Goal: Task Accomplishment & Management: Manage account settings

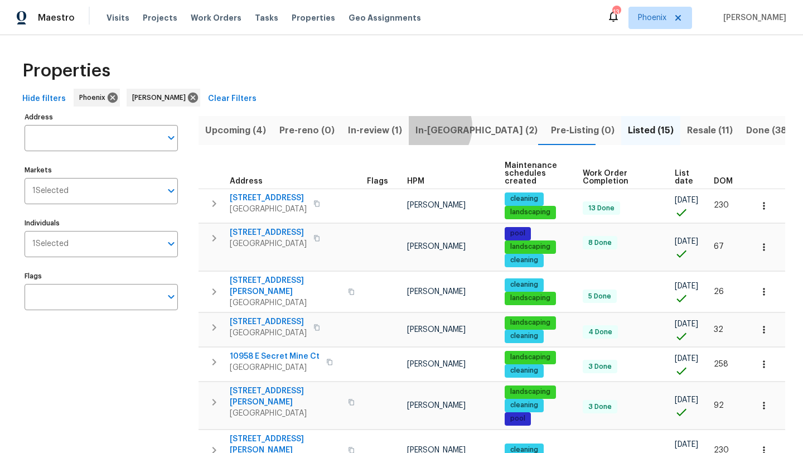
click at [424, 127] on span "In-reno (2)" at bounding box center [476, 131] width 122 height 16
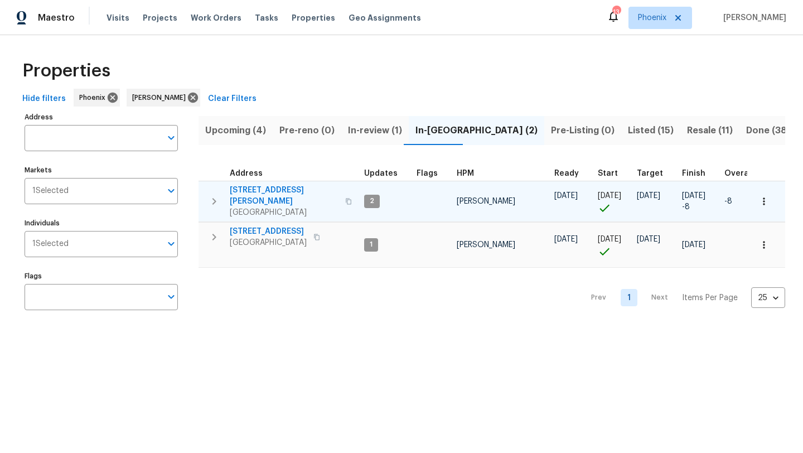
click at [252, 189] on span "921 E Payton St" at bounding box center [284, 196] width 109 height 22
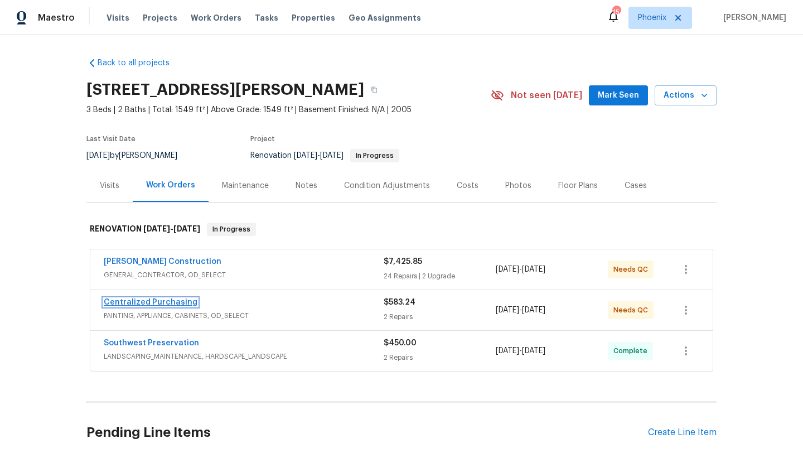
click at [152, 304] on link "Centralized Purchasing" at bounding box center [151, 302] width 94 height 8
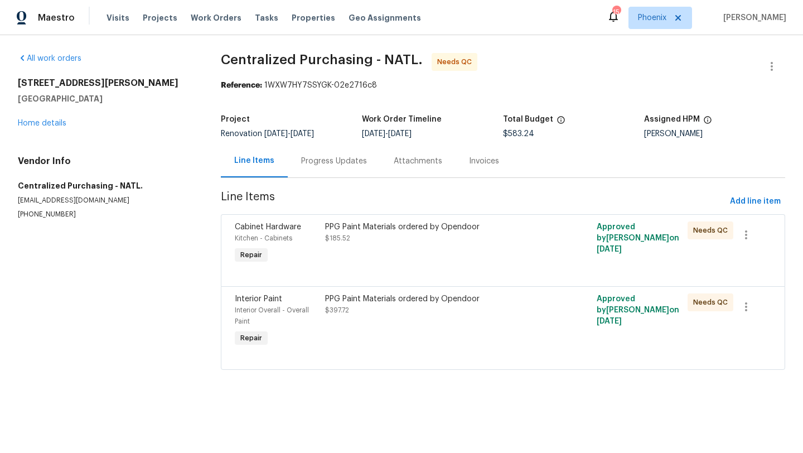
click at [367, 232] on div "PPG Paint Materials ordered by Opendoor $185.52" at bounding box center [435, 232] width 220 height 22
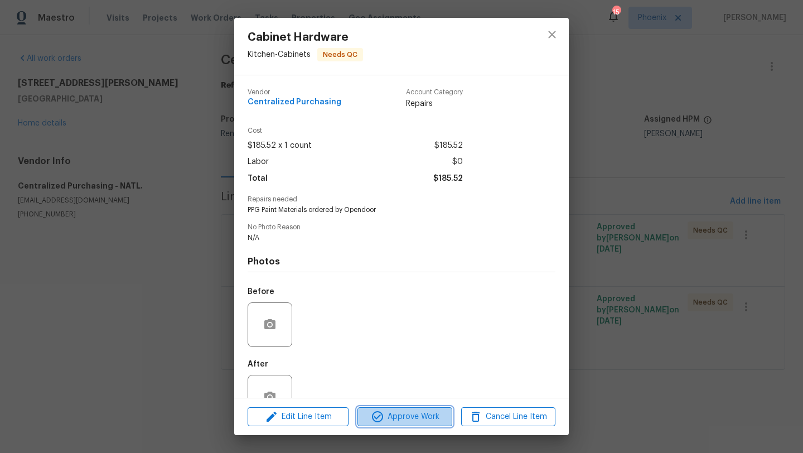
click at [412, 418] on span "Approve Work" at bounding box center [405, 417] width 88 height 14
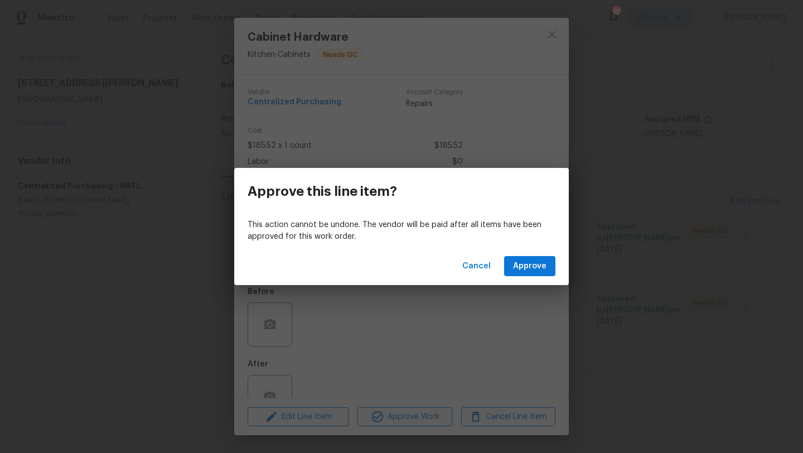
click at [543, 254] on div "Cancel Approve" at bounding box center [401, 266] width 334 height 38
click at [529, 263] on span "Approve" at bounding box center [529, 266] width 33 height 14
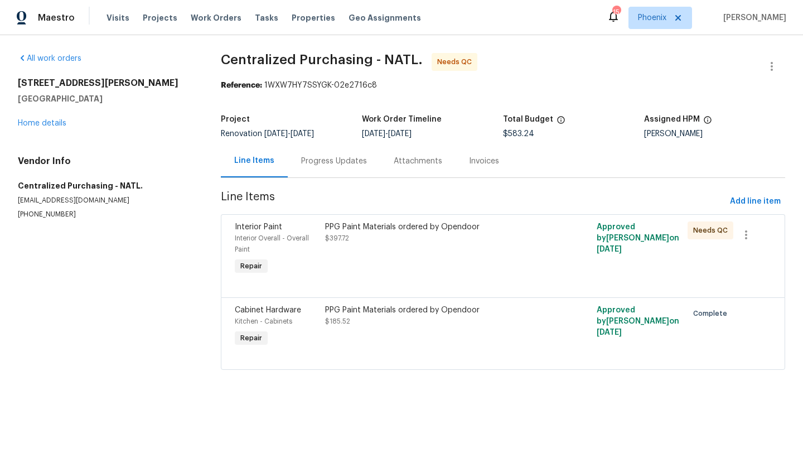
click at [420, 316] on div "PPG Paint Materials ordered by Opendoor $185.52" at bounding box center [435, 315] width 220 height 22
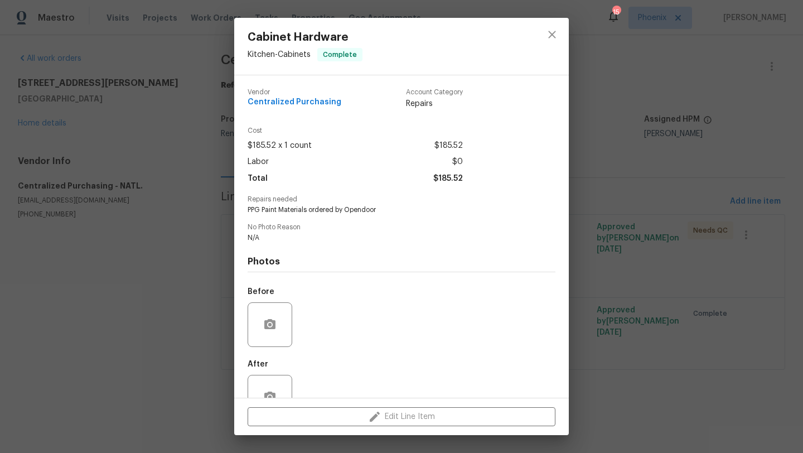
scroll to position [33, 0]
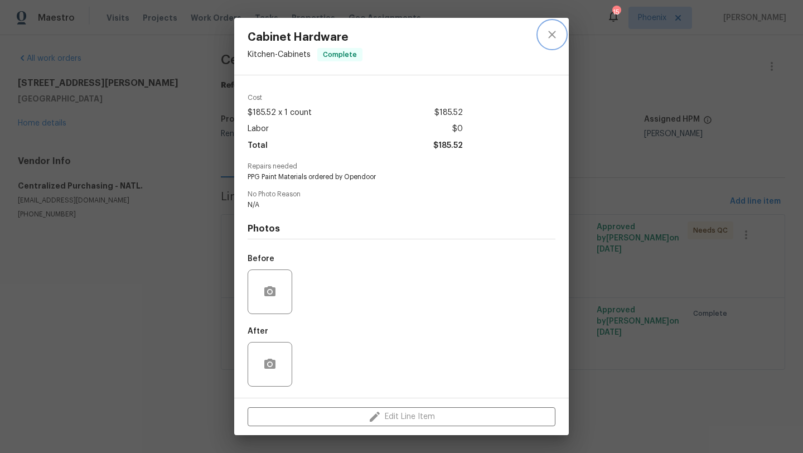
click at [554, 34] on icon "close" at bounding box center [551, 34] width 13 height 13
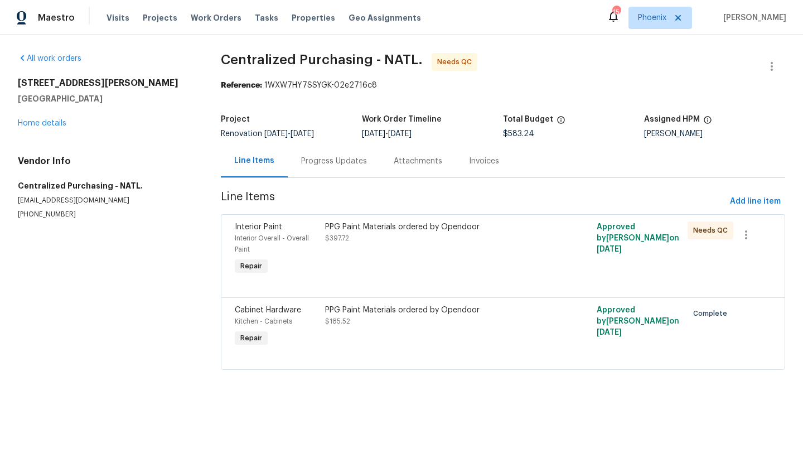
click at [447, 220] on div "PPG Paint Materials ordered by Opendoor $397.72" at bounding box center [435, 249] width 226 height 62
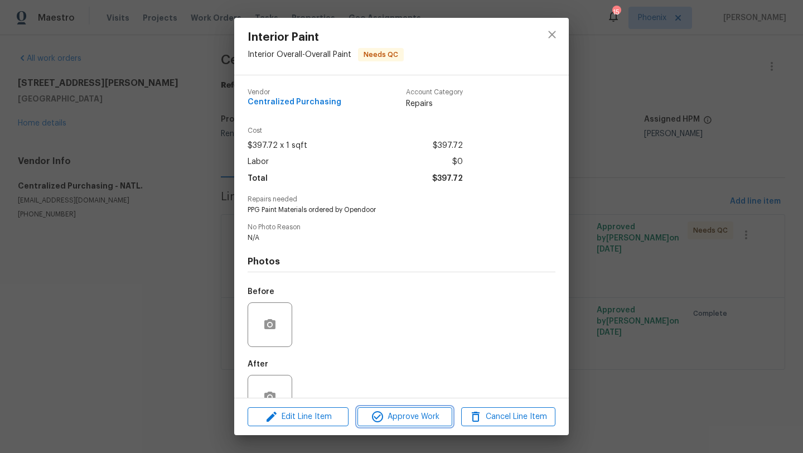
click at [409, 418] on span "Approve Work" at bounding box center [405, 417] width 88 height 14
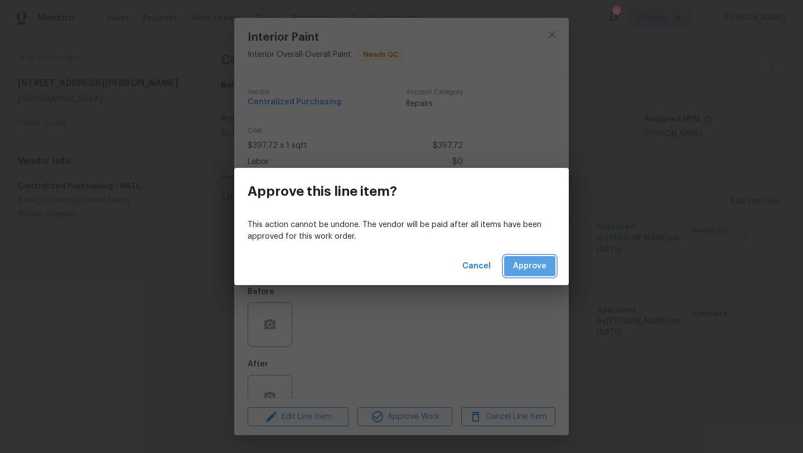
click at [535, 266] on span "Approve" at bounding box center [529, 266] width 33 height 14
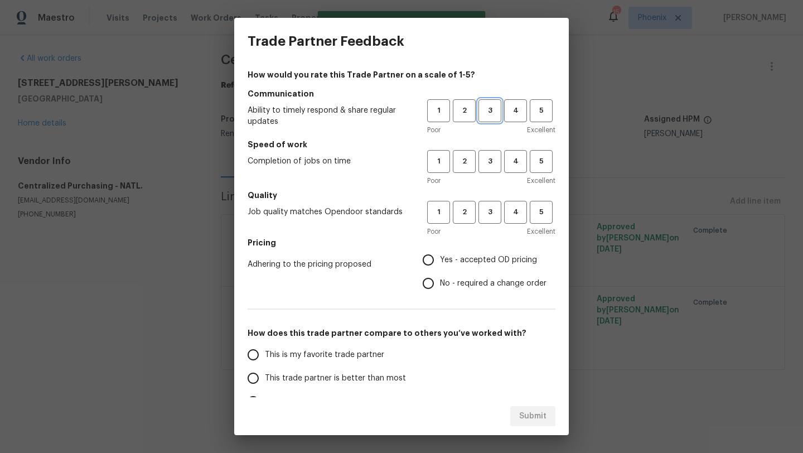
click at [498, 111] on span "3" at bounding box center [489, 110] width 21 height 13
click at [483, 160] on span "3" at bounding box center [489, 161] width 21 height 13
click at [489, 216] on span "3" at bounding box center [489, 212] width 21 height 13
click at [431, 261] on input "Yes - accepted OD pricing" at bounding box center [427, 259] width 23 height 23
radio input "true"
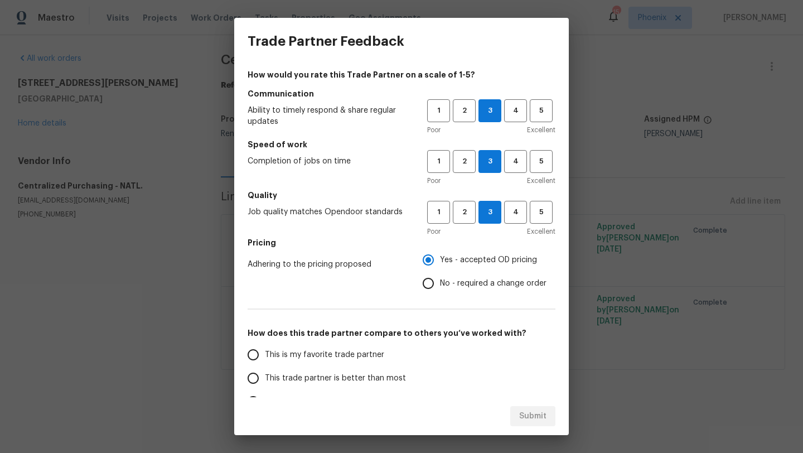
click at [259, 353] on input "This is my favorite trade partner" at bounding box center [252, 354] width 23 height 23
click at [528, 414] on span "Submit" at bounding box center [532, 416] width 27 height 14
radio input "true"
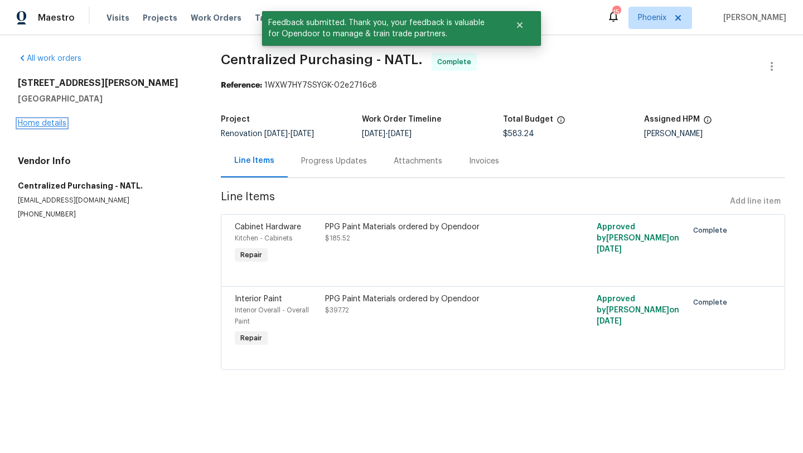
click at [52, 123] on link "Home details" at bounding box center [42, 123] width 48 height 8
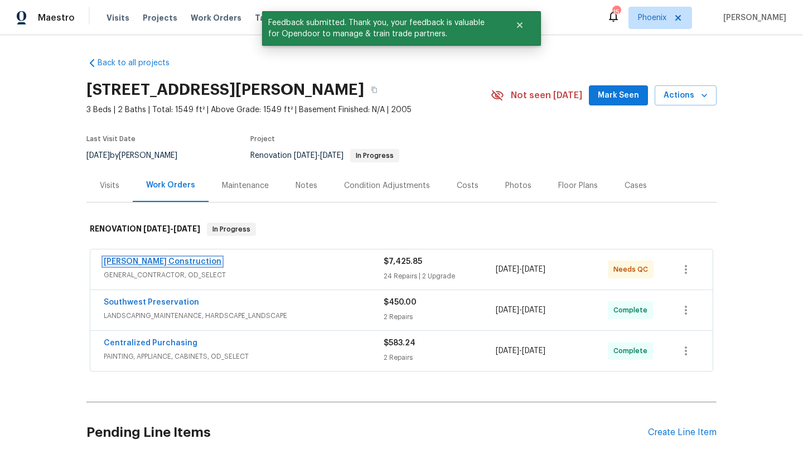
click at [172, 261] on link "Strasser Construction" at bounding box center [163, 262] width 118 height 8
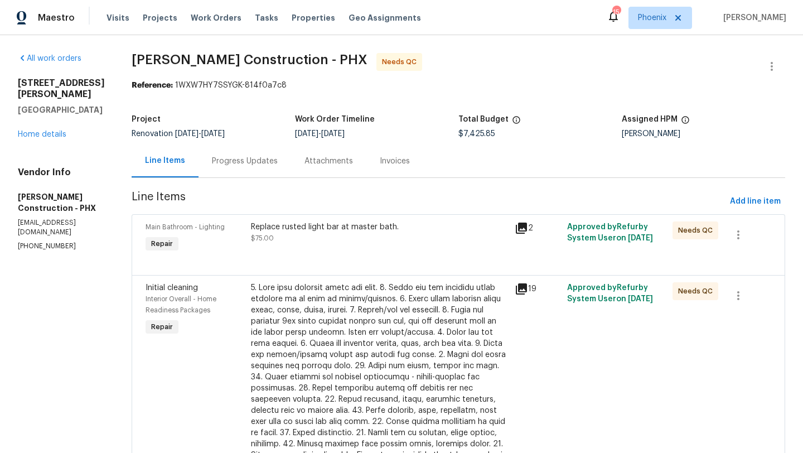
click at [324, 223] on div "Replace rusted light bar at master bath." at bounding box center [379, 226] width 257 height 11
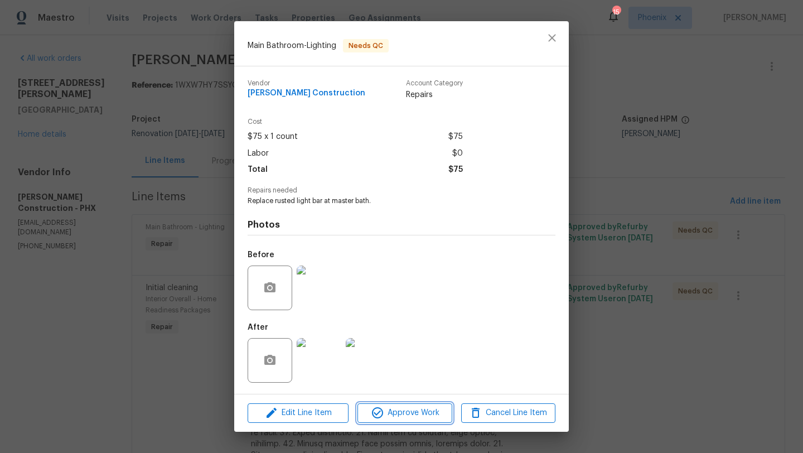
click at [413, 411] on span "Approve Work" at bounding box center [405, 413] width 88 height 14
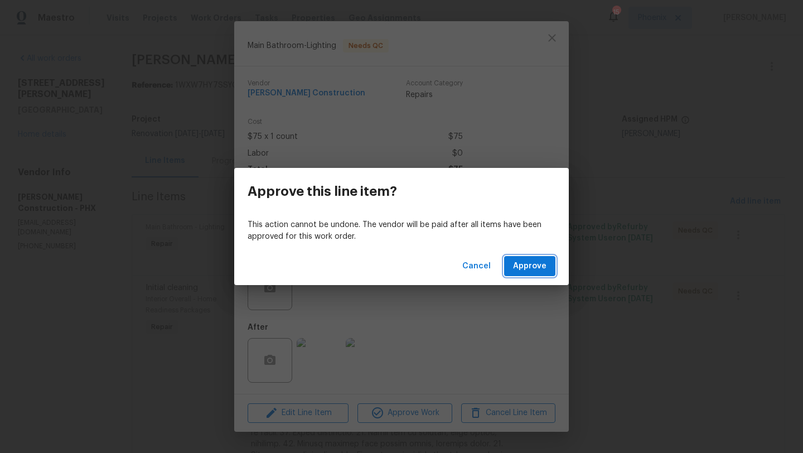
click at [525, 267] on span "Approve" at bounding box center [529, 266] width 33 height 14
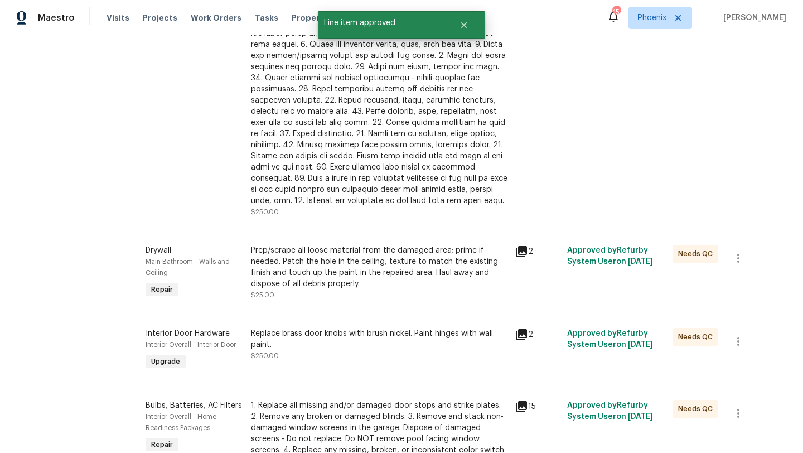
scroll to position [254, 0]
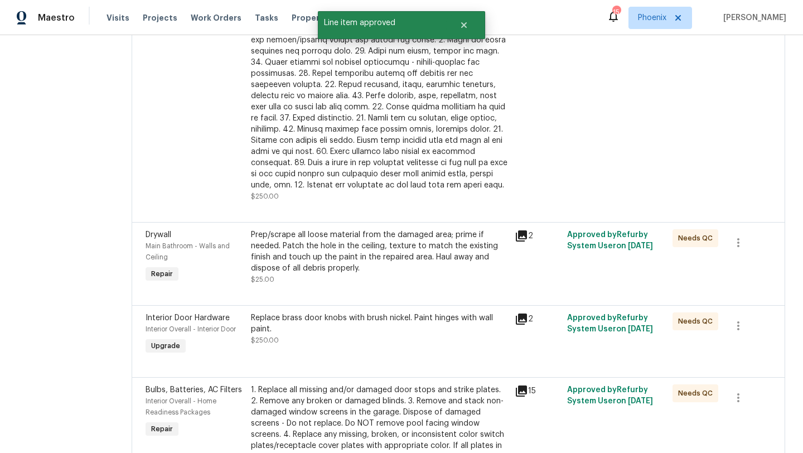
click at [372, 169] on div at bounding box center [379, 79] width 257 height 223
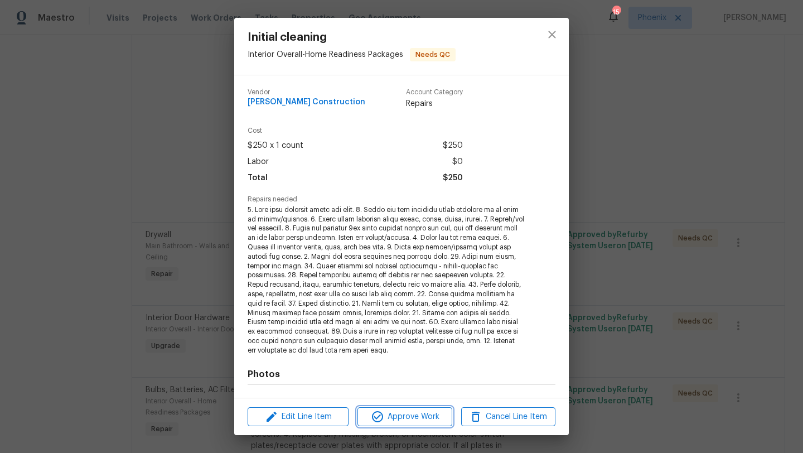
click at [414, 417] on span "Approve Work" at bounding box center [405, 417] width 88 height 14
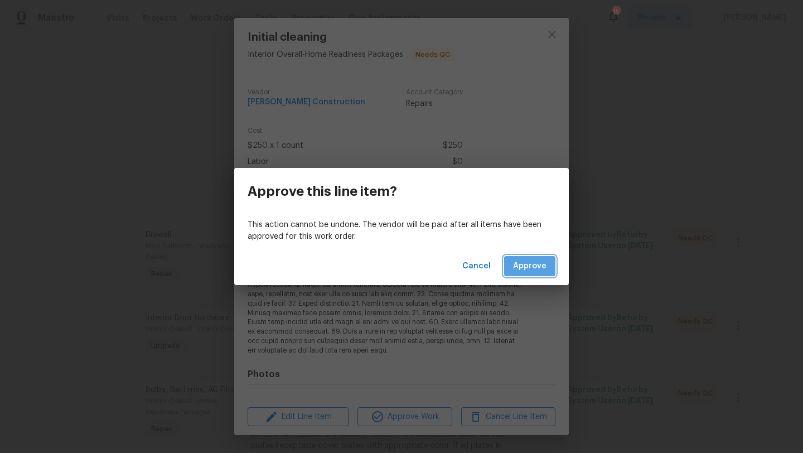
click at [546, 259] on button "Approve" at bounding box center [529, 266] width 51 height 21
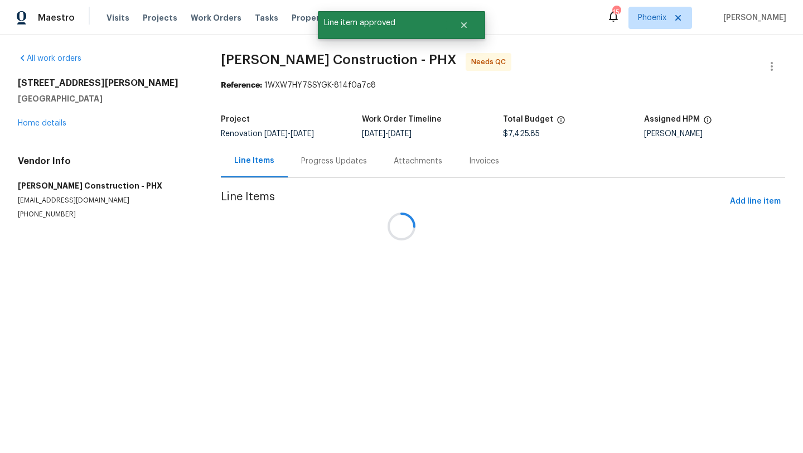
scroll to position [0, 0]
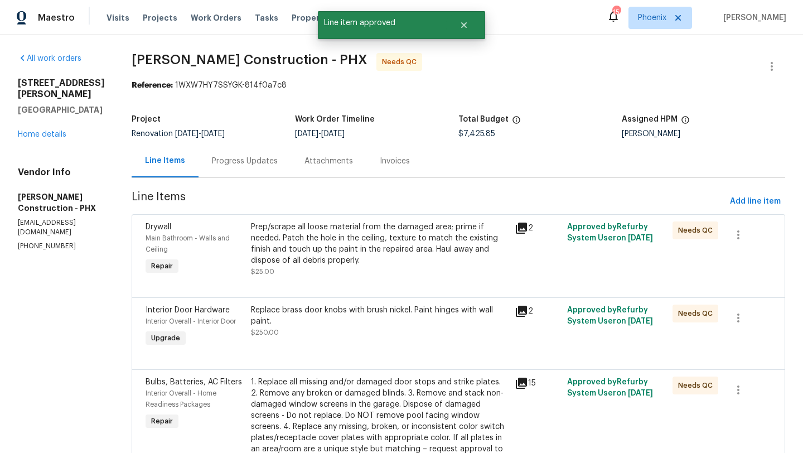
click at [356, 224] on div "Prep/scrape all loose material from the damaged area; prime if needed. Patch th…" at bounding box center [379, 243] width 257 height 45
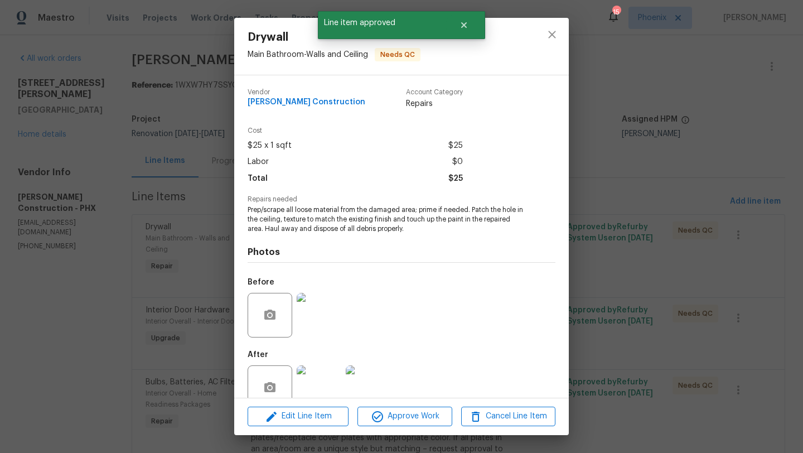
scroll to position [24, 0]
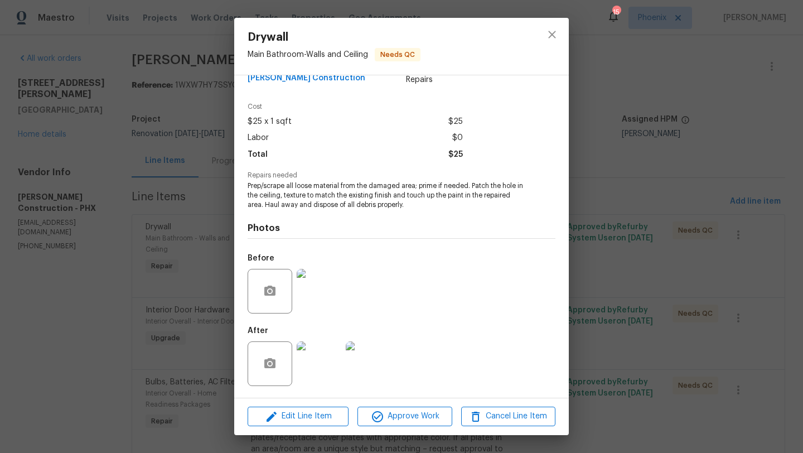
click at [317, 347] on img at bounding box center [319, 363] width 45 height 45
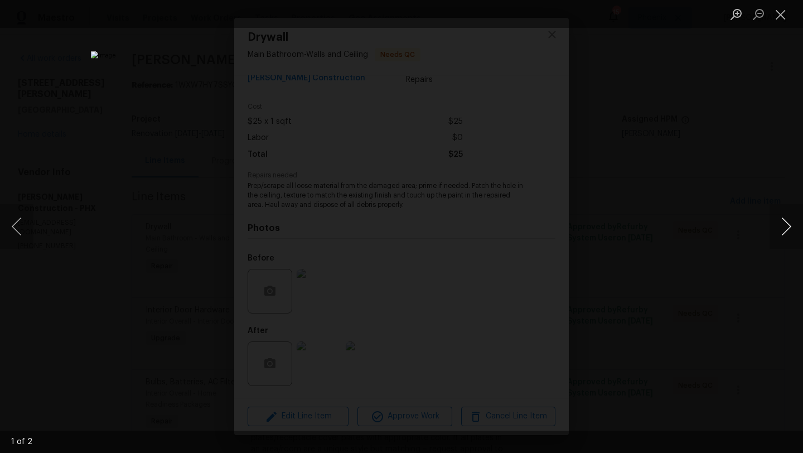
click at [789, 226] on button "Next image" at bounding box center [785, 226] width 33 height 45
click at [780, 2] on li "Lightbox" at bounding box center [780, 14] width 22 height 28
click at [779, 16] on button "Close lightbox" at bounding box center [780, 14] width 22 height 20
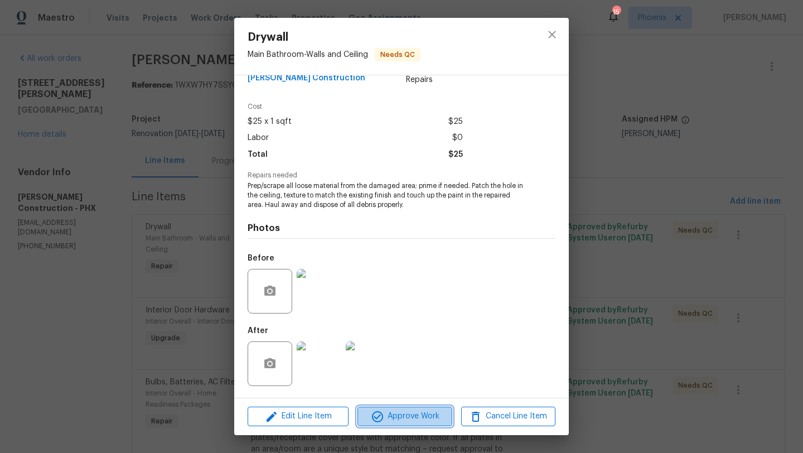
click at [409, 421] on span "Approve Work" at bounding box center [405, 416] width 88 height 14
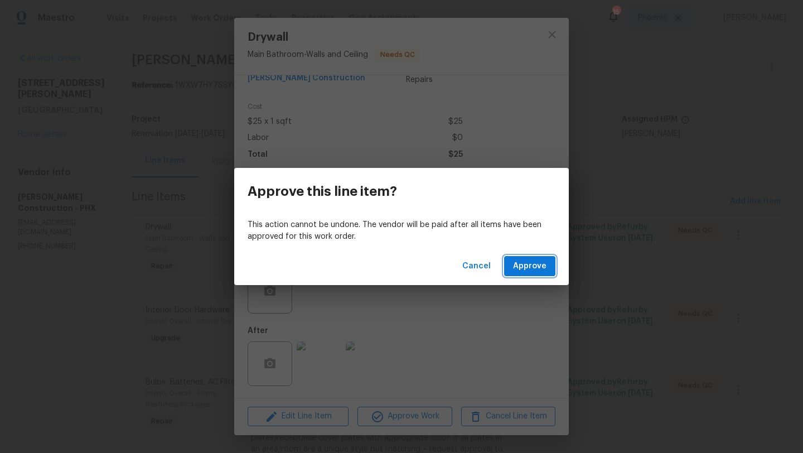
click at [535, 262] on span "Approve" at bounding box center [529, 266] width 33 height 14
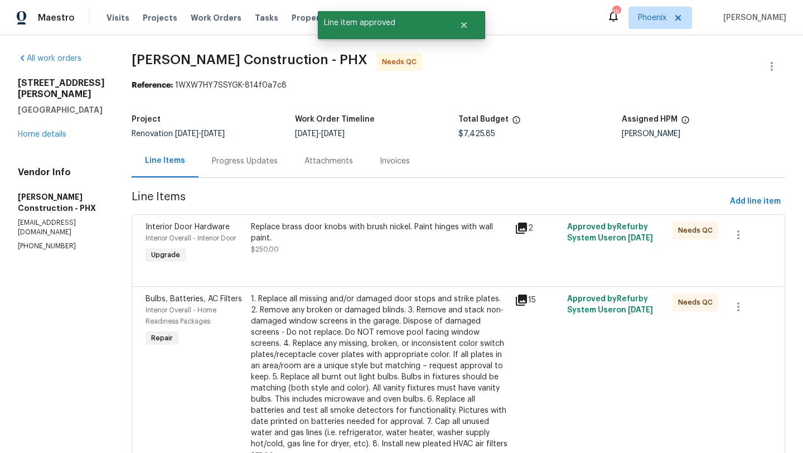
click at [319, 232] on div "Replace brass door knobs with brush nickel. Paint hinges with wall paint." at bounding box center [379, 232] width 257 height 22
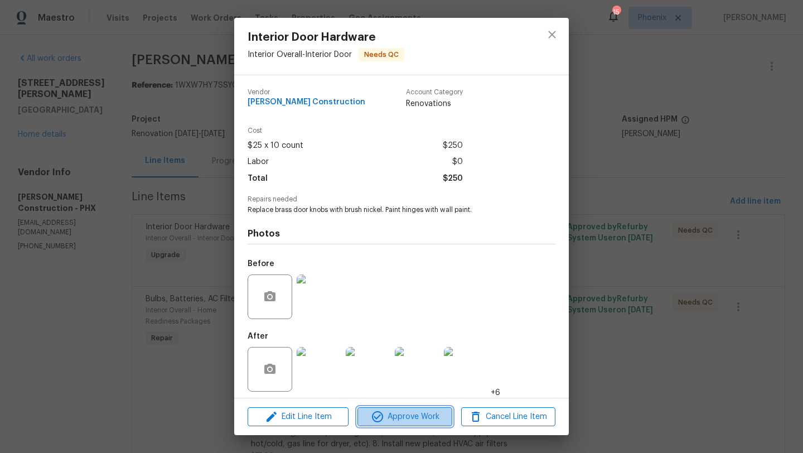
click at [415, 413] on span "Approve Work" at bounding box center [405, 417] width 88 height 14
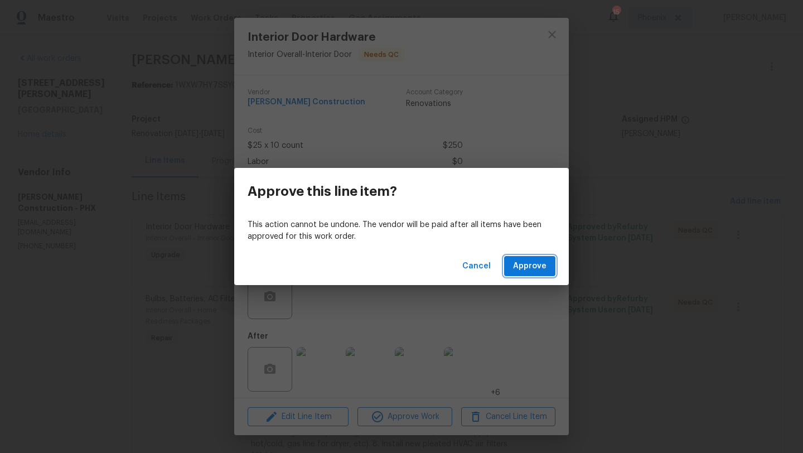
click at [537, 265] on span "Approve" at bounding box center [529, 266] width 33 height 14
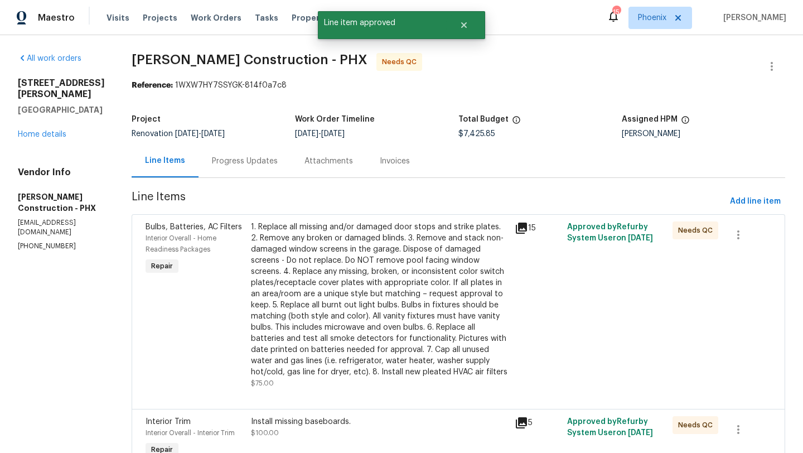
click at [410, 256] on div "1. Replace all missing and/or damaged door stops and strike plates. 2. Remove a…" at bounding box center [379, 299] width 257 height 156
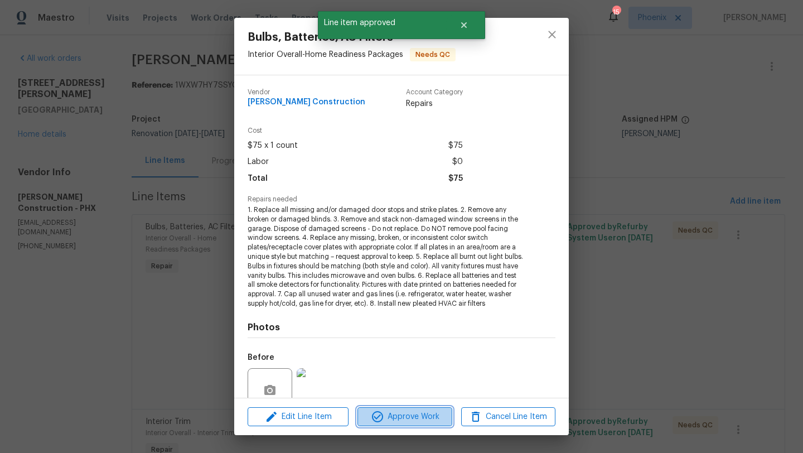
click at [380, 418] on icon "button" at bounding box center [377, 416] width 13 height 13
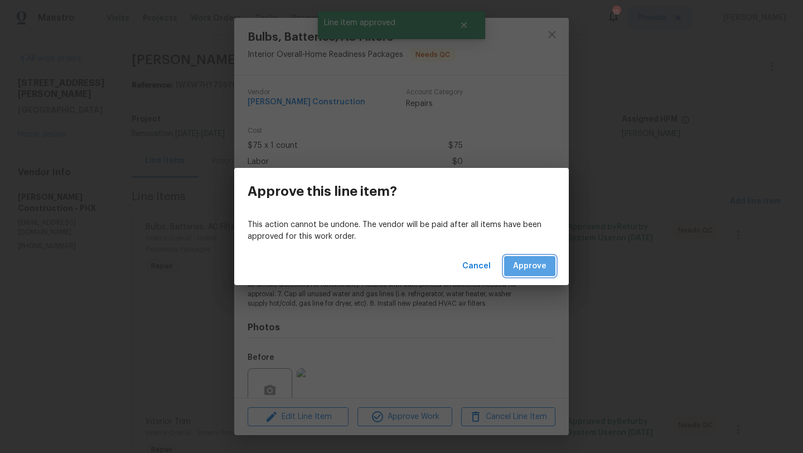
click at [531, 267] on span "Approve" at bounding box center [529, 266] width 33 height 14
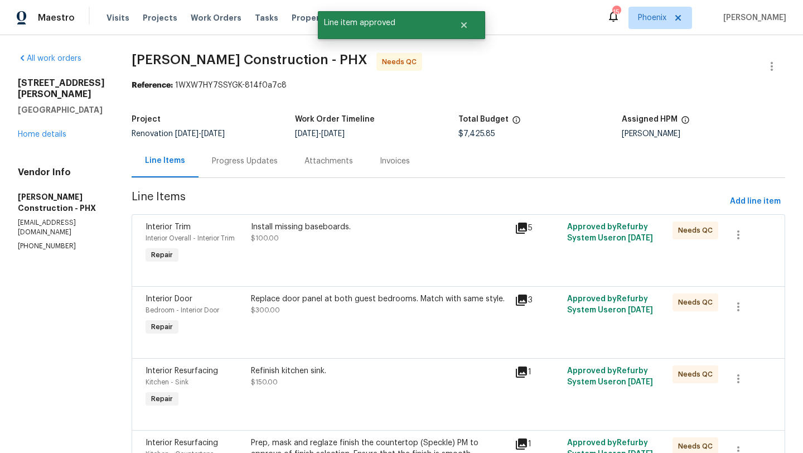
click at [317, 247] on div "Install missing baseboards. $100.00" at bounding box center [380, 243] width 264 height 51
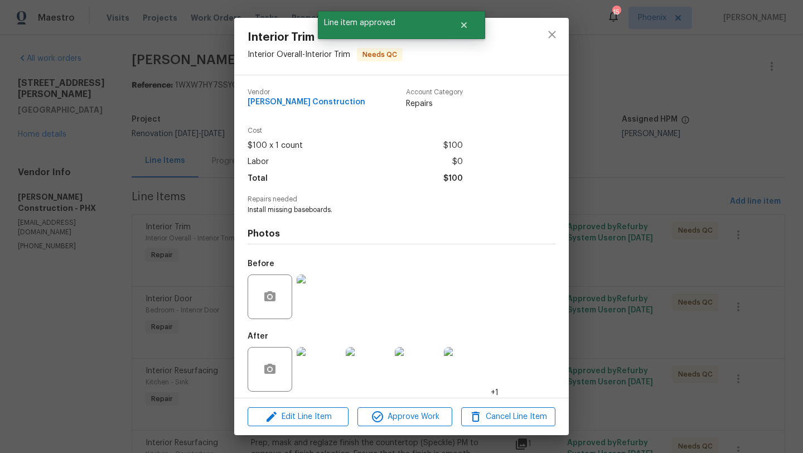
scroll to position [5, 0]
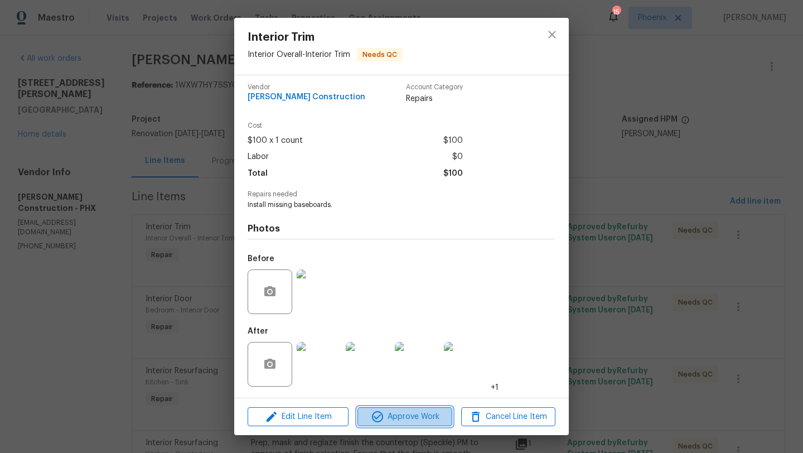
click at [406, 415] on span "Approve Work" at bounding box center [405, 417] width 88 height 14
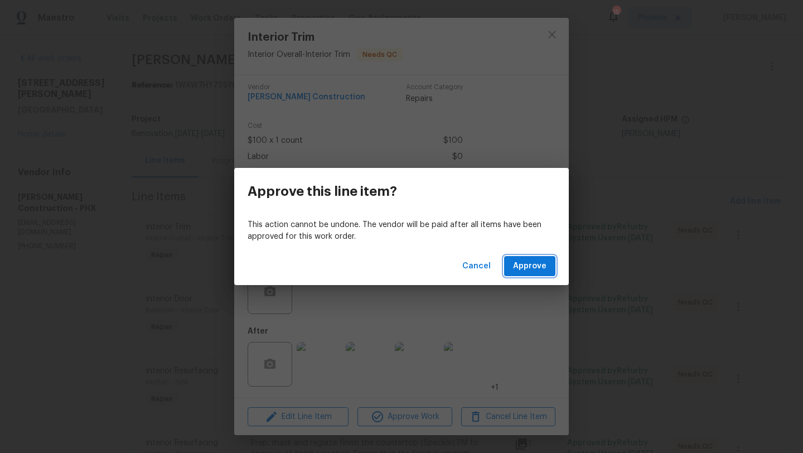
click at [529, 264] on span "Approve" at bounding box center [529, 266] width 33 height 14
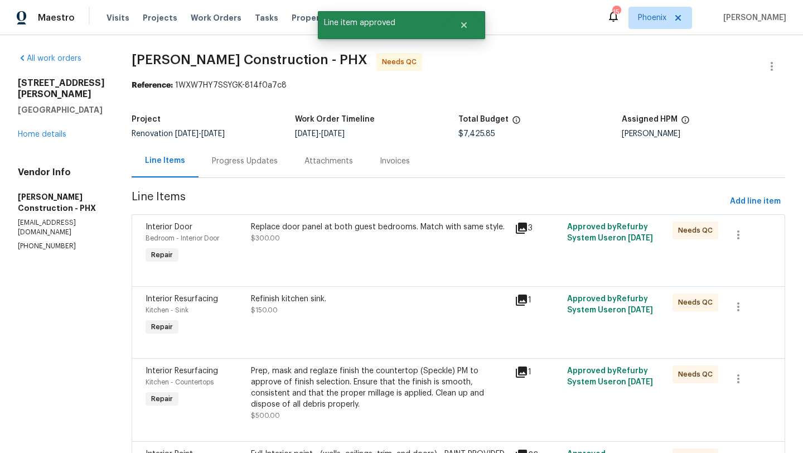
click at [355, 224] on div "Replace door panel at both guest bedrooms. Match with same style." at bounding box center [379, 226] width 257 height 11
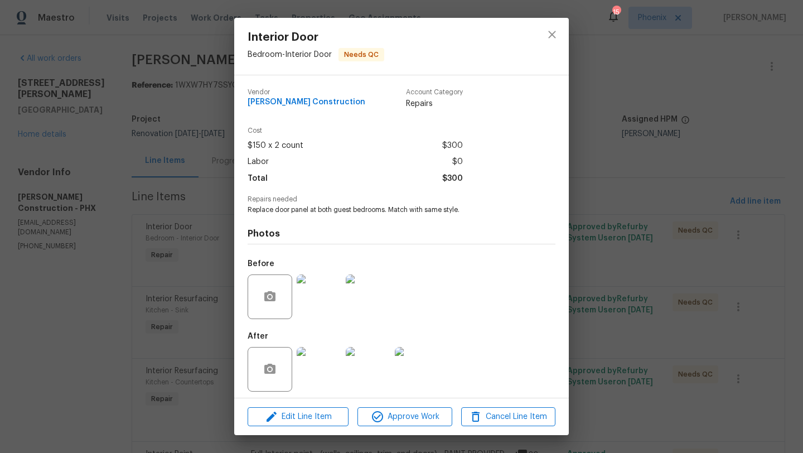
click at [324, 367] on img at bounding box center [319, 369] width 45 height 45
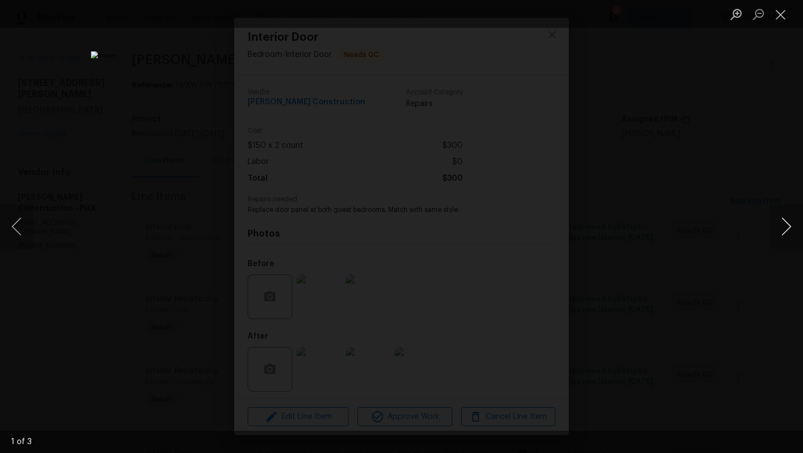
click at [787, 234] on button "Next image" at bounding box center [785, 226] width 33 height 45
click at [787, 14] on button "Close lightbox" at bounding box center [780, 14] width 22 height 20
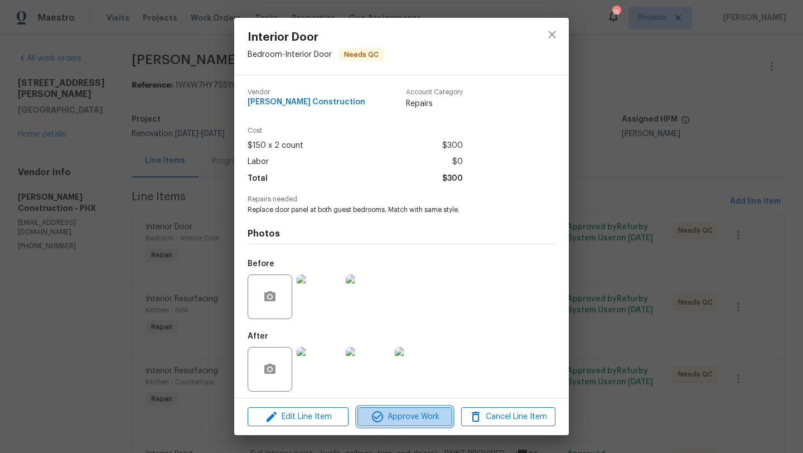
click at [410, 423] on span "Approve Work" at bounding box center [405, 417] width 88 height 14
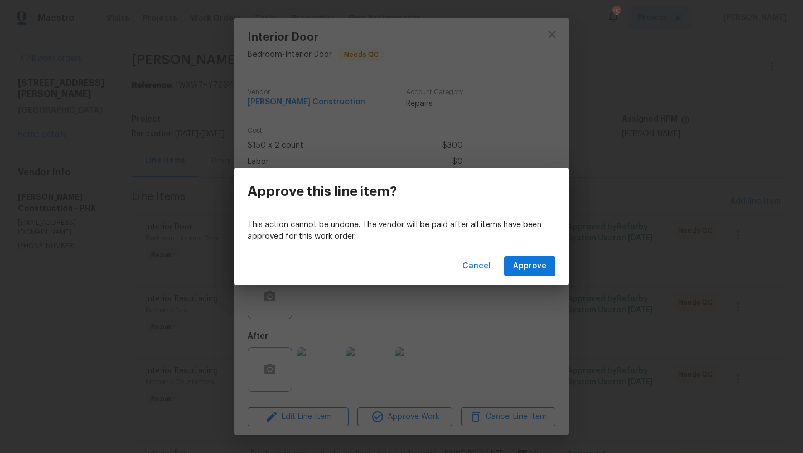
click at [532, 279] on div "Cancel Approve" at bounding box center [401, 266] width 334 height 38
click at [534, 271] on span "Approve" at bounding box center [529, 266] width 33 height 14
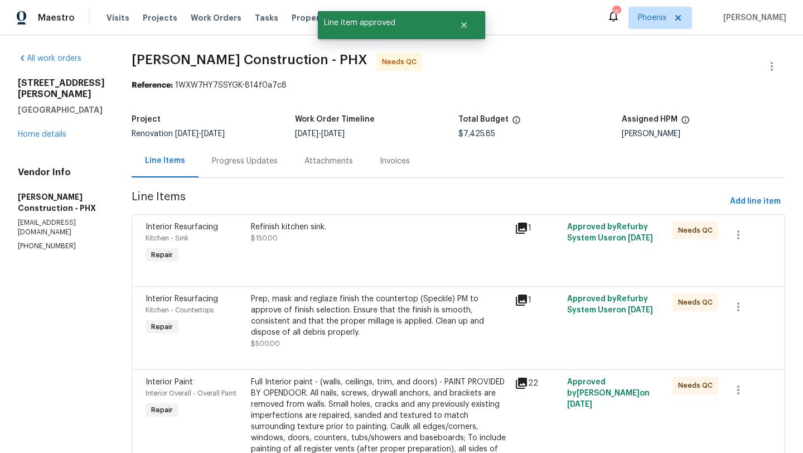
click at [305, 229] on div "Refinish kitchen sink." at bounding box center [379, 226] width 257 height 11
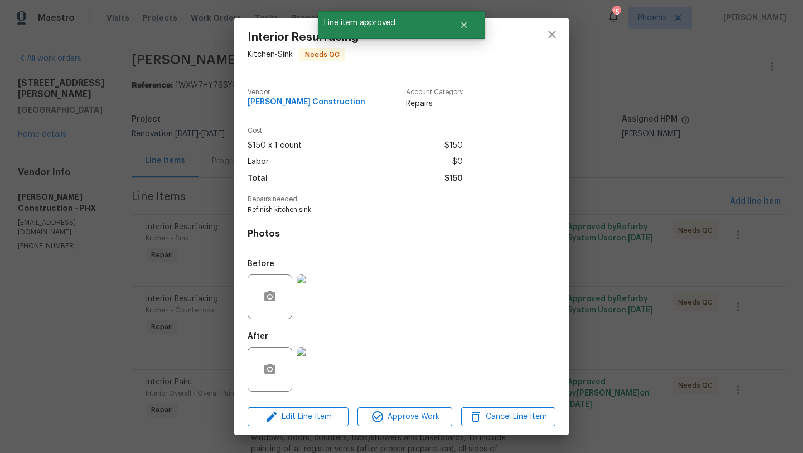
click at [318, 374] on img at bounding box center [319, 369] width 45 height 45
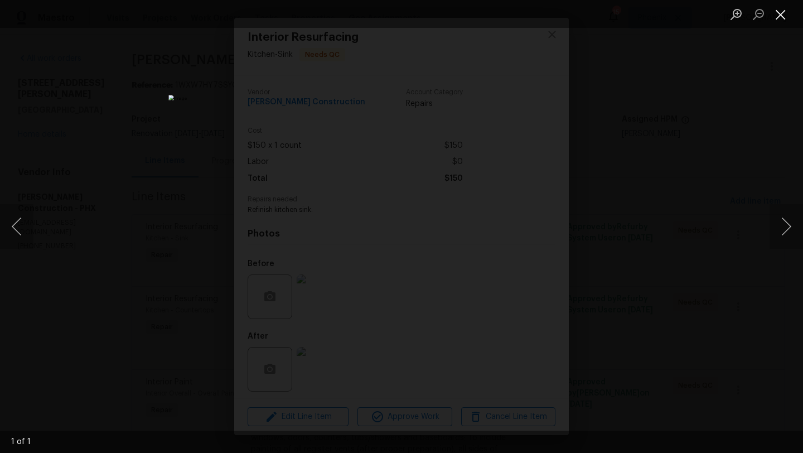
click at [777, 12] on button "Close lightbox" at bounding box center [780, 14] width 22 height 20
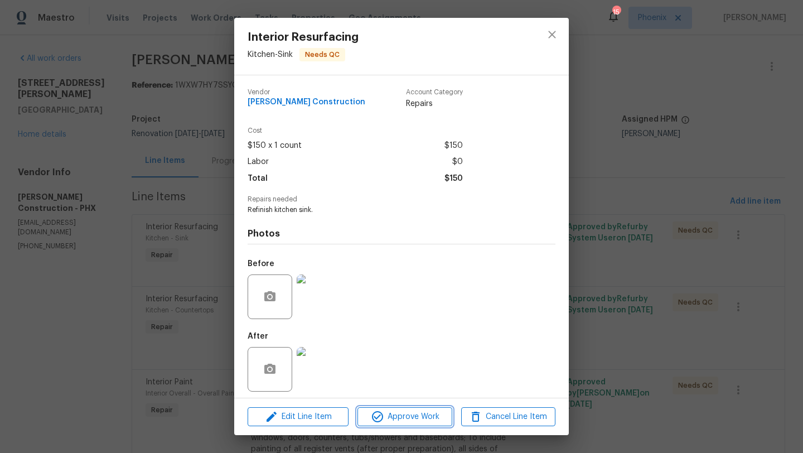
click at [399, 411] on span "Approve Work" at bounding box center [405, 417] width 88 height 14
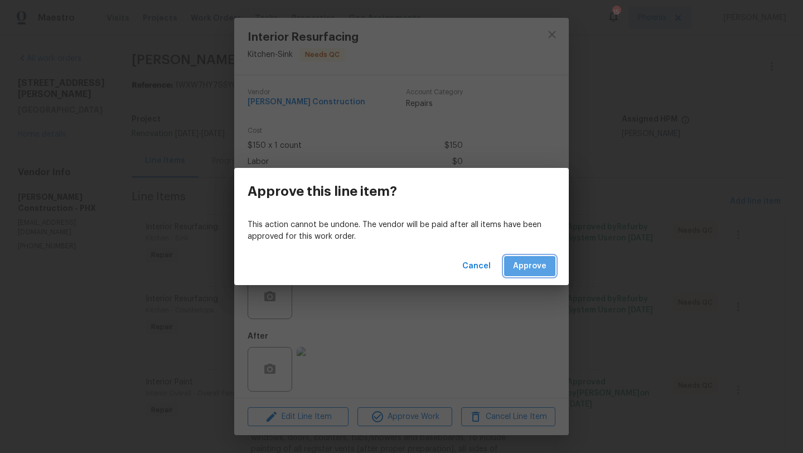
click at [530, 266] on span "Approve" at bounding box center [529, 266] width 33 height 14
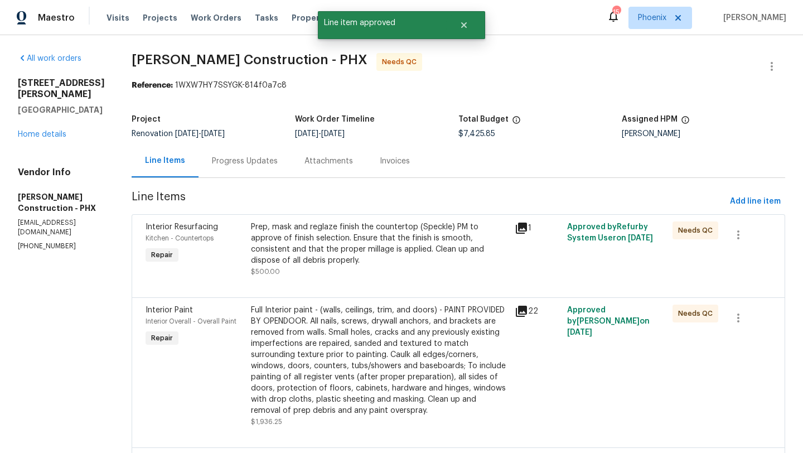
click at [365, 235] on div "Prep, mask and reglaze finish the countertop (Speckle) PM to approve of finish …" at bounding box center [379, 243] width 257 height 45
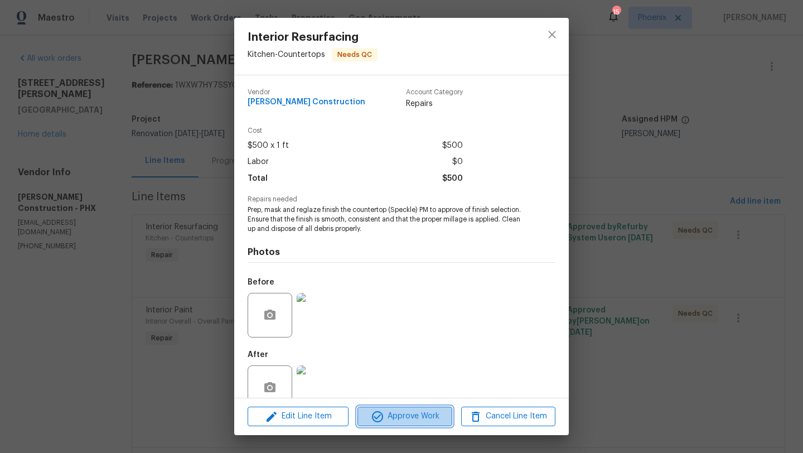
click at [420, 410] on span "Approve Work" at bounding box center [405, 416] width 88 height 14
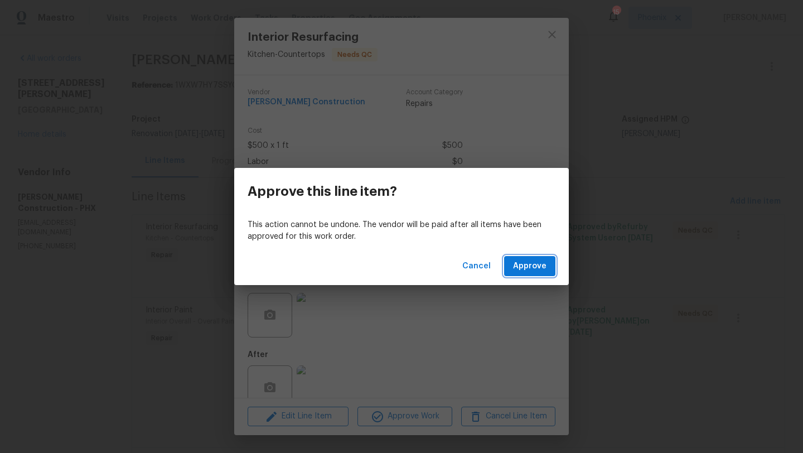
click at [523, 266] on span "Approve" at bounding box center [529, 266] width 33 height 14
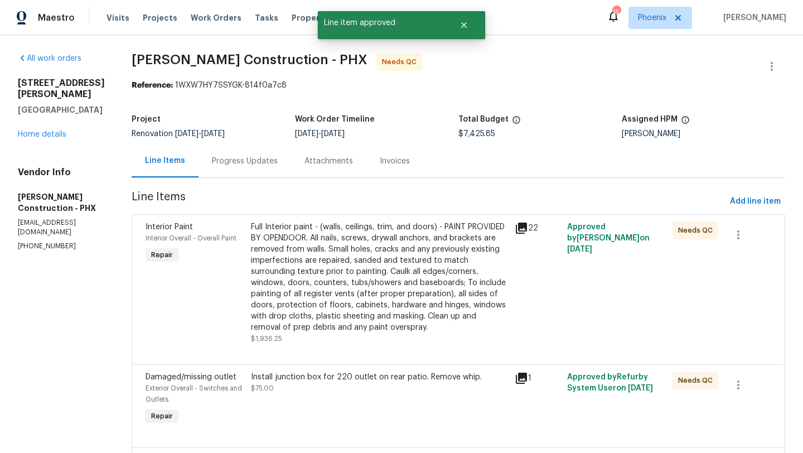
click at [326, 256] on div "Full Interior paint - (walls, ceilings, trim, and doors) - PAINT PROVIDED BY OP…" at bounding box center [379, 276] width 257 height 111
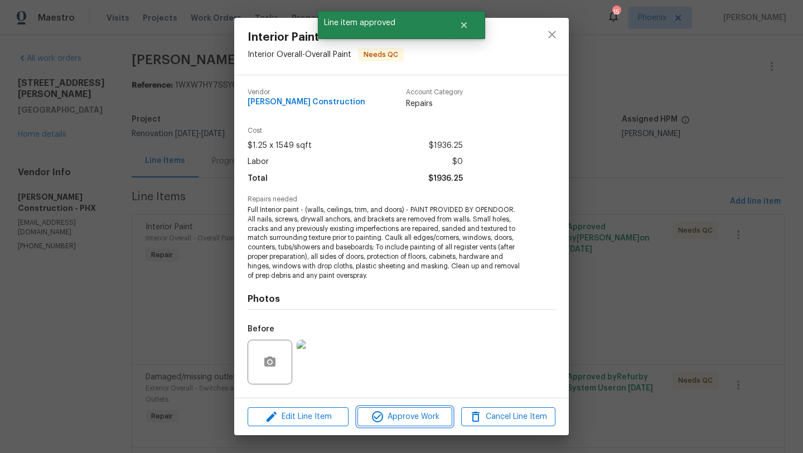
click at [414, 414] on span "Approve Work" at bounding box center [405, 417] width 88 height 14
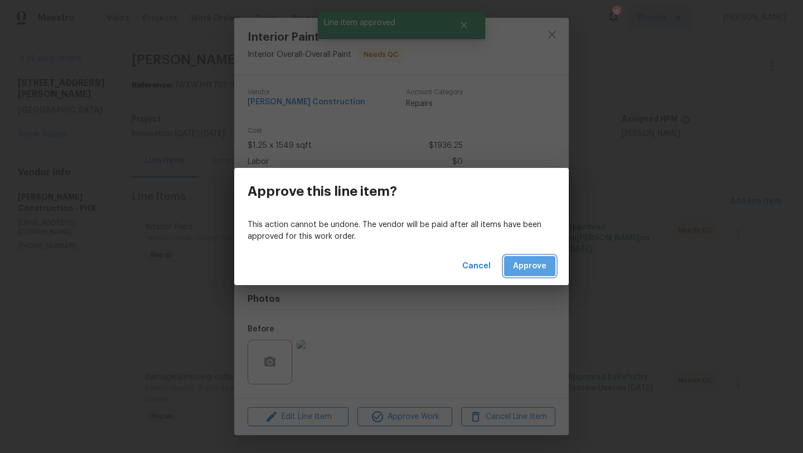
click at [533, 256] on button "Approve" at bounding box center [529, 266] width 51 height 21
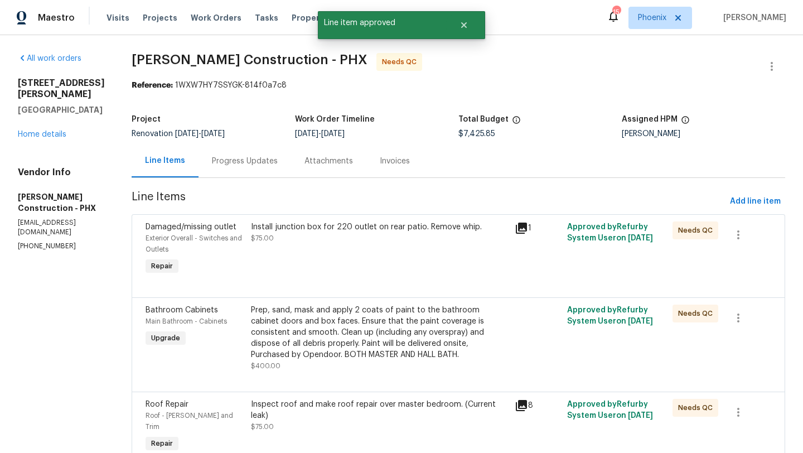
click at [362, 237] on div "Install junction box for 220 outlet on rear patio. Remove whip. $75.00" at bounding box center [379, 232] width 257 height 22
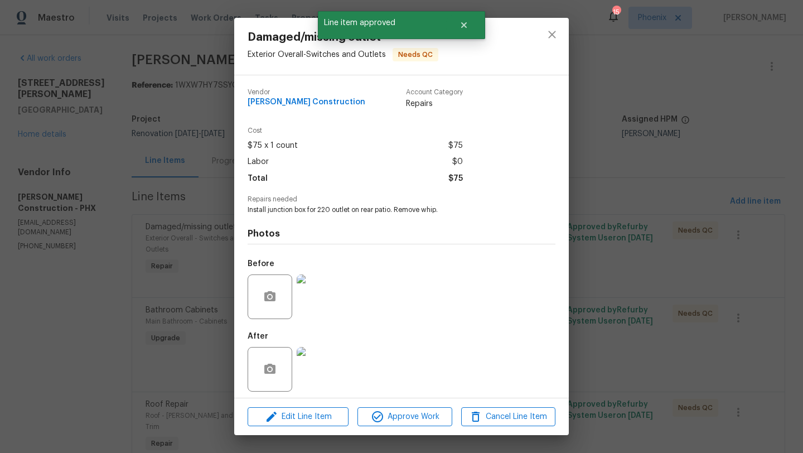
click at [319, 370] on img at bounding box center [319, 369] width 45 height 45
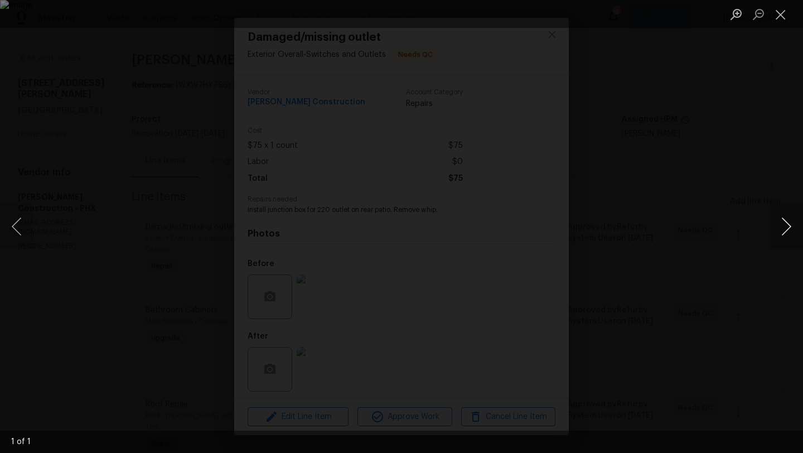
click at [789, 219] on button "Next image" at bounding box center [785, 226] width 33 height 45
click at [783, 13] on button "Close lightbox" at bounding box center [780, 14] width 22 height 20
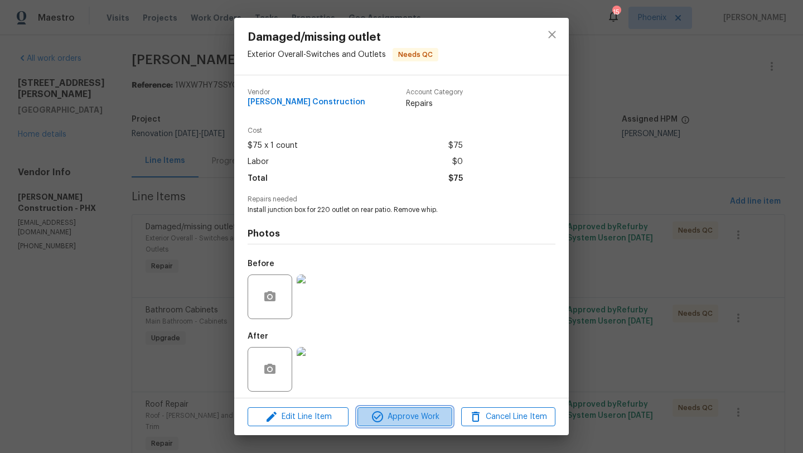
click at [414, 422] on span "Approve Work" at bounding box center [405, 417] width 88 height 14
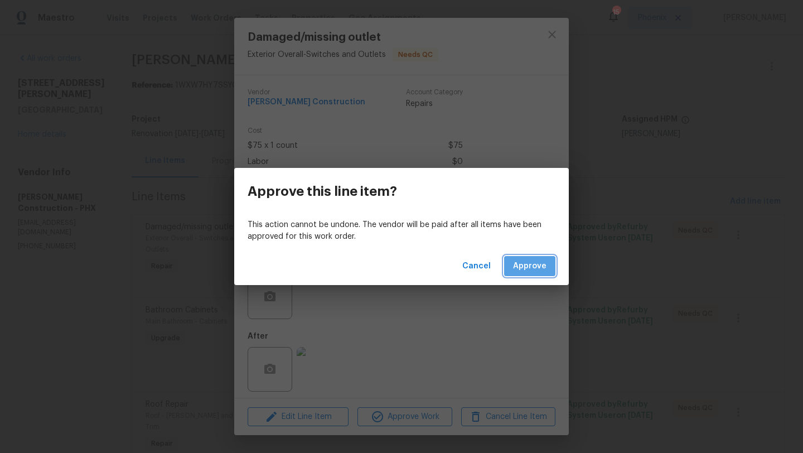
click at [537, 268] on span "Approve" at bounding box center [529, 266] width 33 height 14
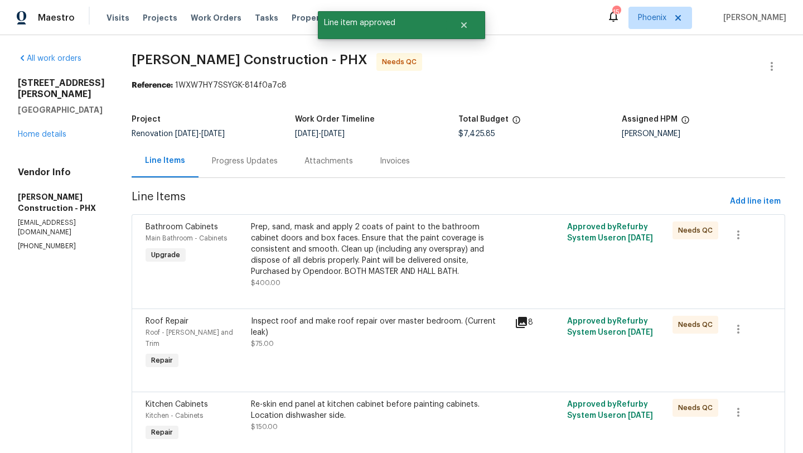
click at [389, 240] on div "Prep, sand, mask and apply 2 coats of paint to the bathroom cabinet doors and b…" at bounding box center [379, 249] width 257 height 56
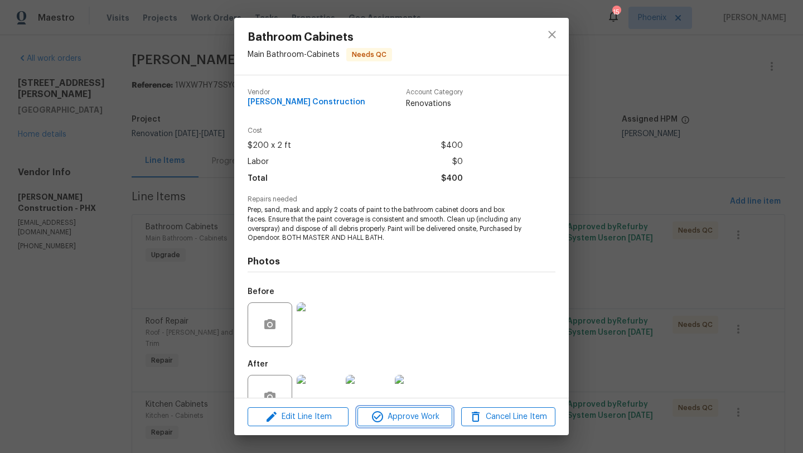
click at [410, 415] on span "Approve Work" at bounding box center [405, 417] width 88 height 14
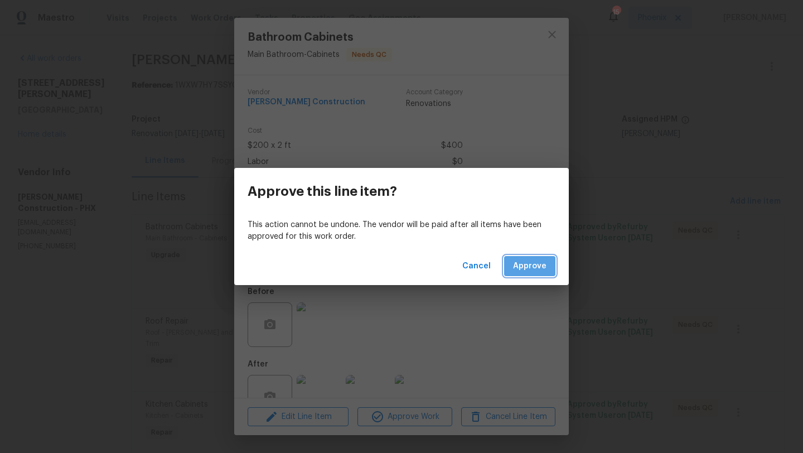
click at [531, 271] on span "Approve" at bounding box center [529, 266] width 33 height 14
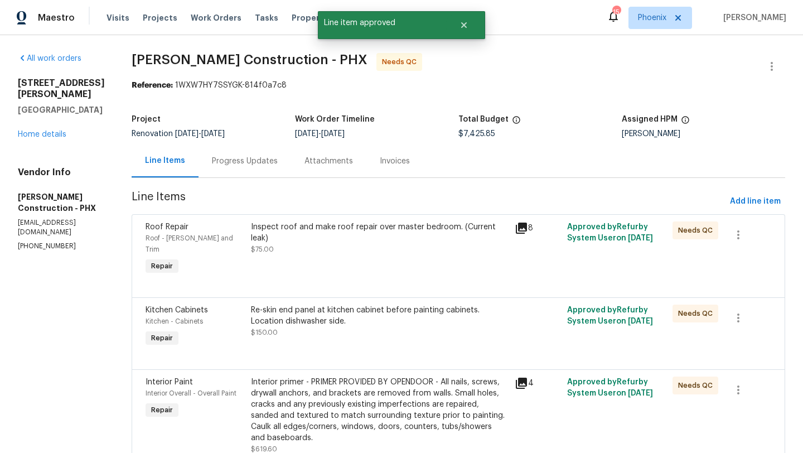
click at [355, 222] on div "Inspect roof and make roof repair over master bedroom. (Current leak)" at bounding box center [379, 232] width 257 height 22
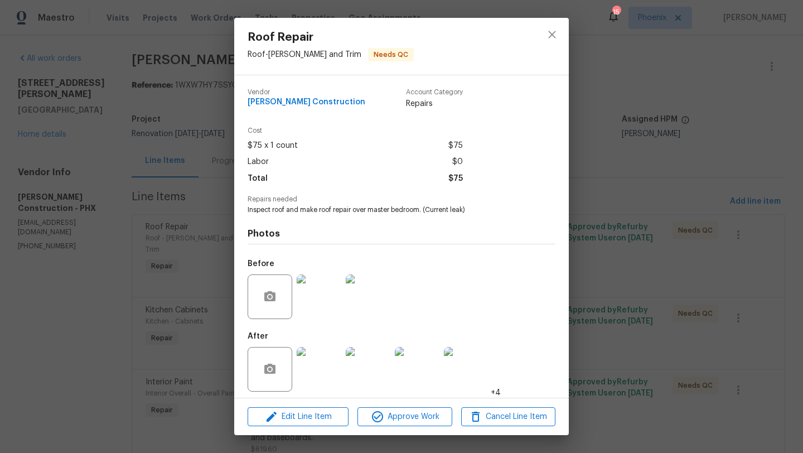
click at [325, 367] on img at bounding box center [319, 369] width 45 height 45
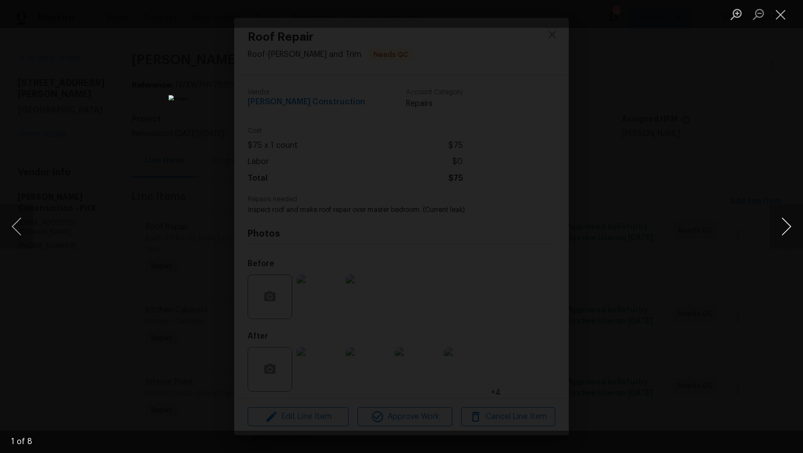
click at [790, 223] on button "Next image" at bounding box center [785, 226] width 33 height 45
click at [785, 224] on button "Next image" at bounding box center [785, 226] width 33 height 45
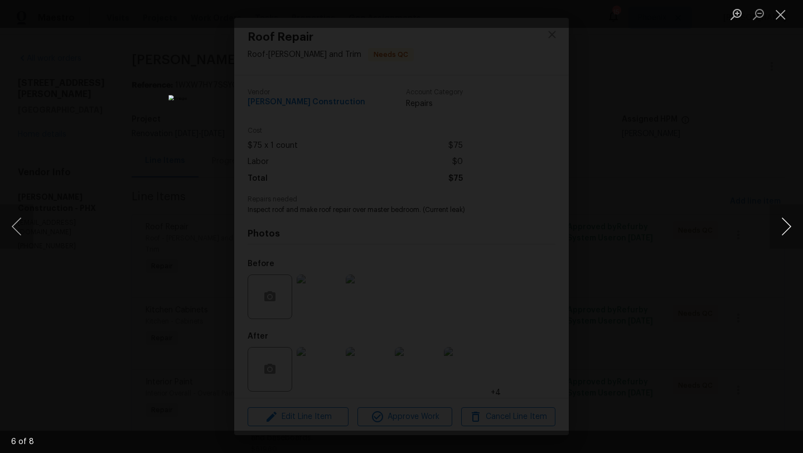
click at [785, 224] on button "Next image" at bounding box center [785, 226] width 33 height 45
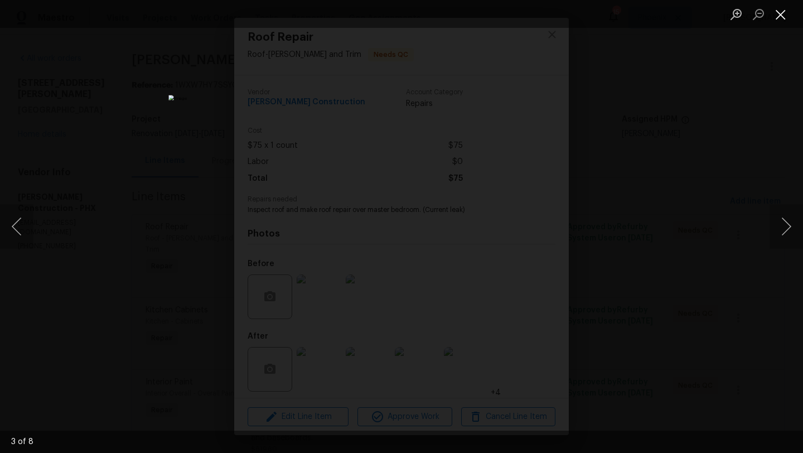
click at [783, 16] on button "Close lightbox" at bounding box center [780, 14] width 22 height 20
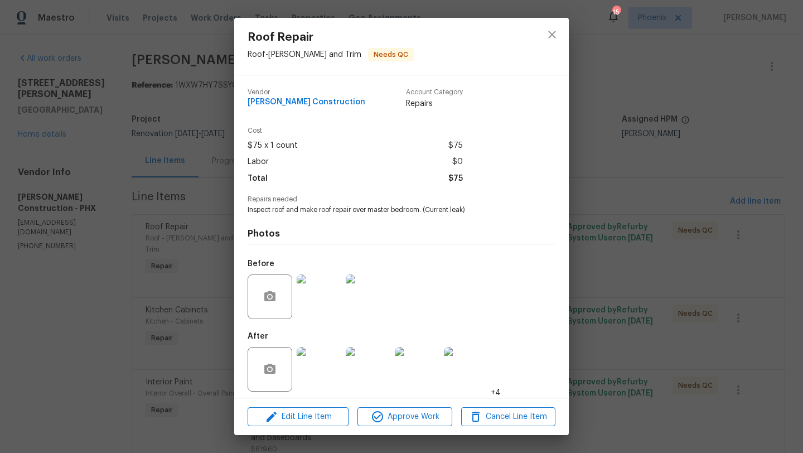
click at [324, 365] on img at bounding box center [319, 369] width 45 height 45
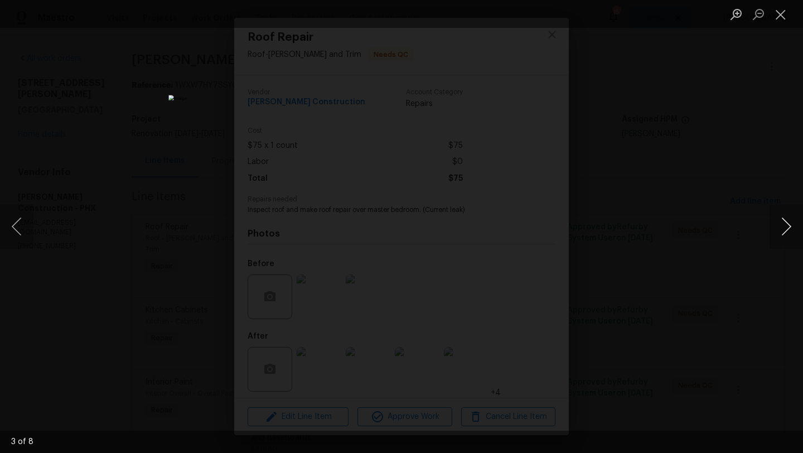
click at [785, 226] on button "Next image" at bounding box center [785, 226] width 33 height 45
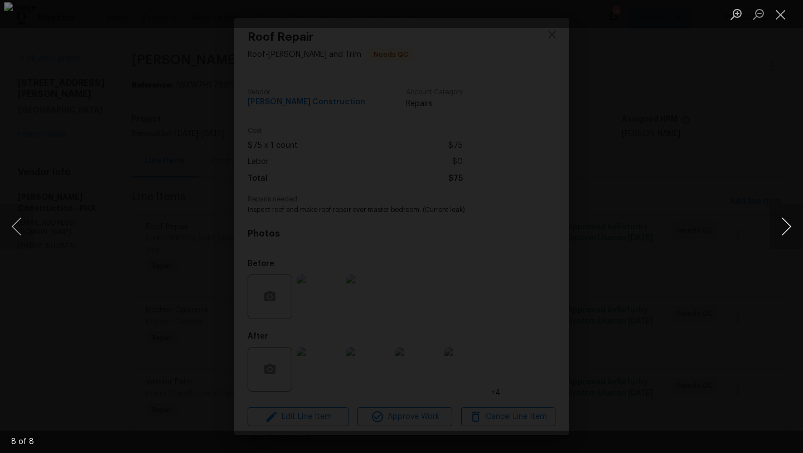
click at [785, 226] on button "Next image" at bounding box center [785, 226] width 33 height 45
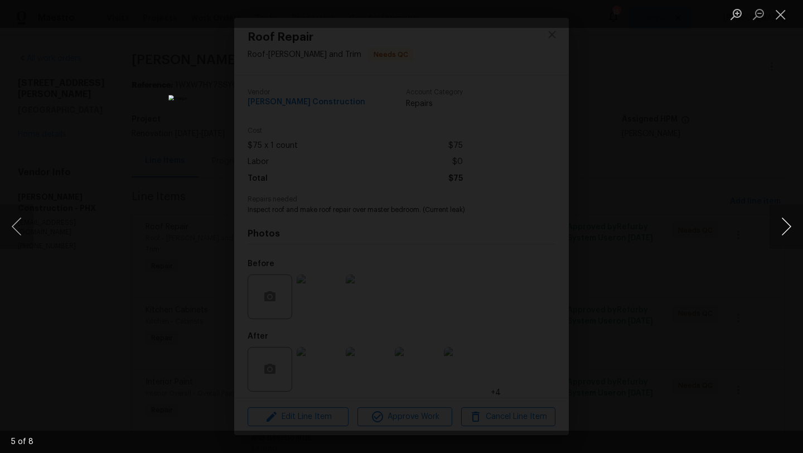
click at [785, 226] on button "Next image" at bounding box center [785, 226] width 33 height 45
click at [784, 225] on button "Next image" at bounding box center [785, 226] width 33 height 45
click at [782, 18] on button "Close lightbox" at bounding box center [780, 14] width 22 height 20
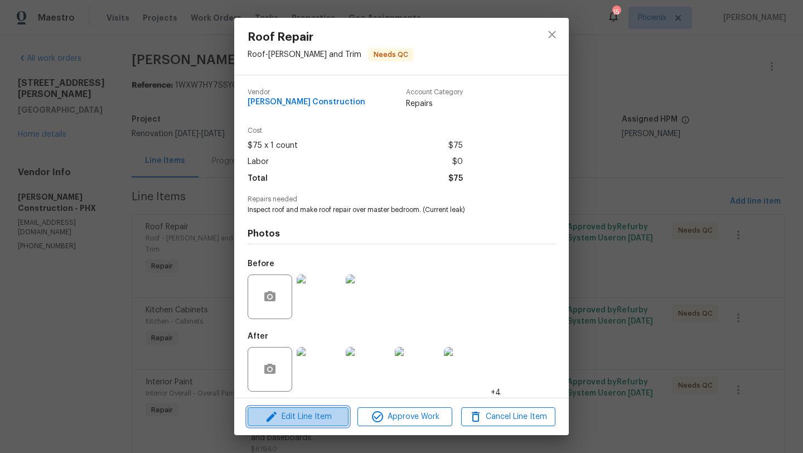
click at [305, 415] on span "Edit Line Item" at bounding box center [298, 417] width 94 height 14
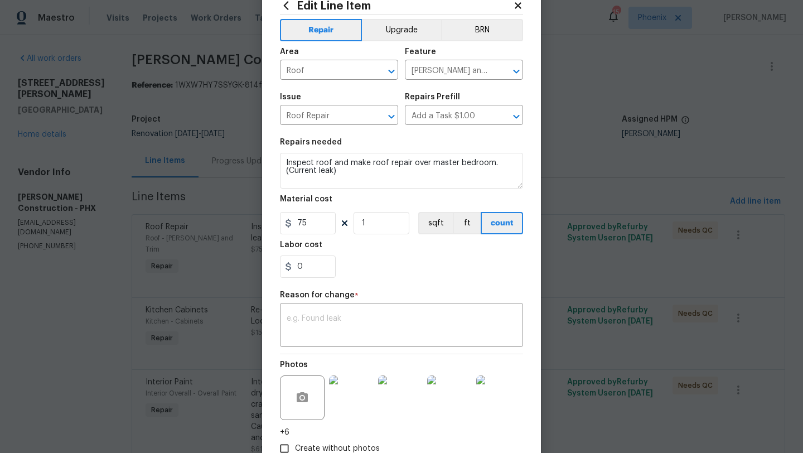
scroll to position [0, 0]
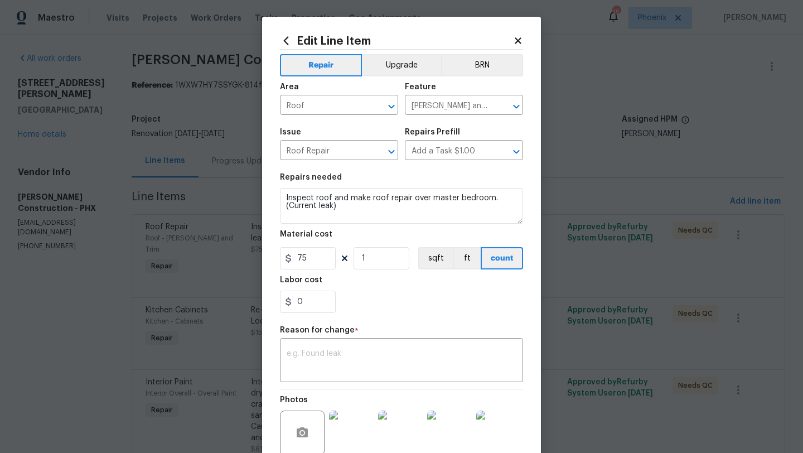
click at [516, 42] on icon at bounding box center [518, 40] width 6 height 6
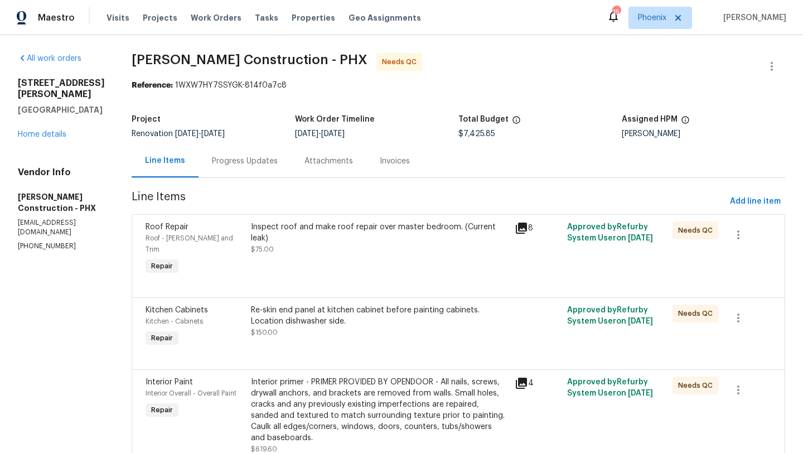
click at [400, 230] on div "Inspect roof and make roof repair over master bedroom. (Current leak)" at bounding box center [379, 232] width 257 height 22
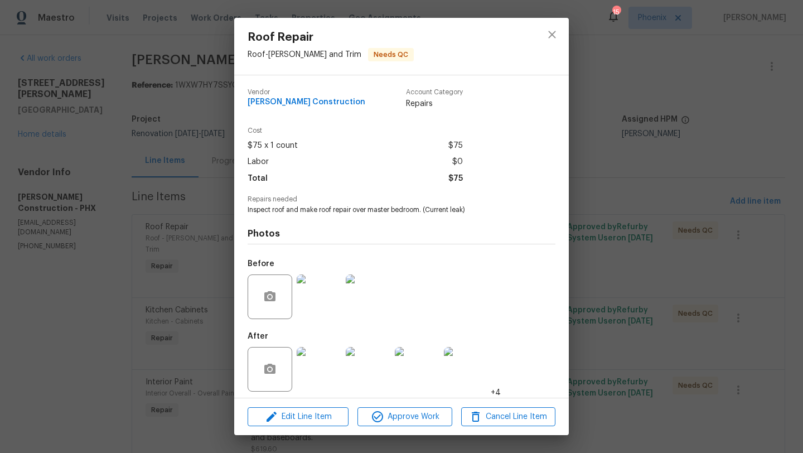
scroll to position [5, 0]
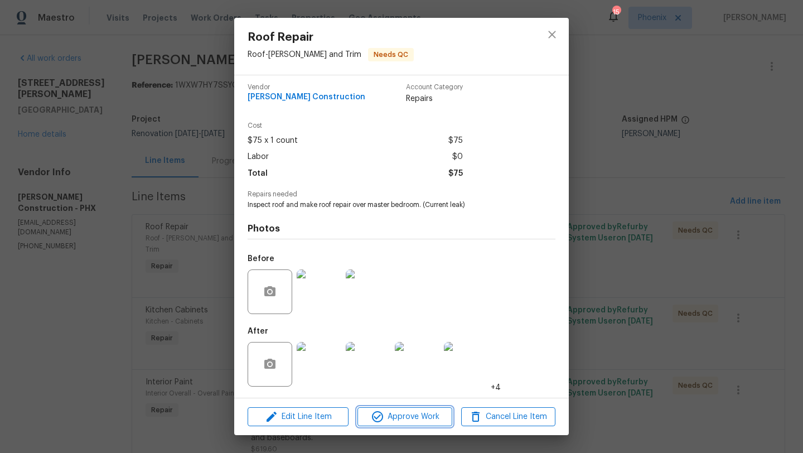
click at [411, 416] on span "Approve Work" at bounding box center [405, 417] width 88 height 14
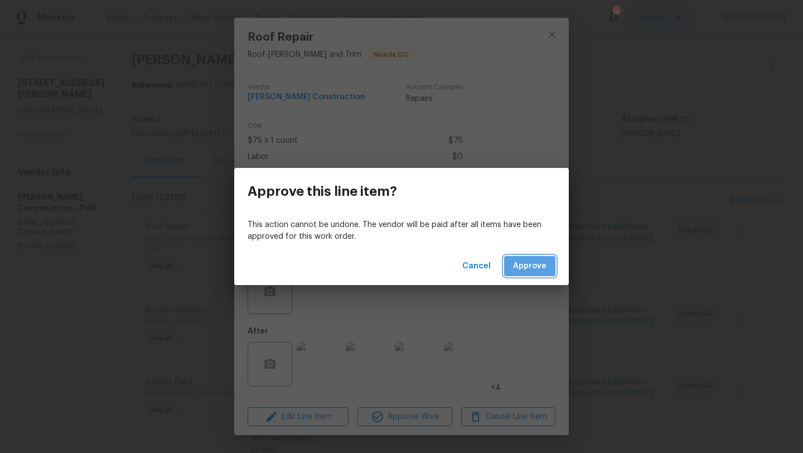
click at [531, 264] on span "Approve" at bounding box center [529, 266] width 33 height 14
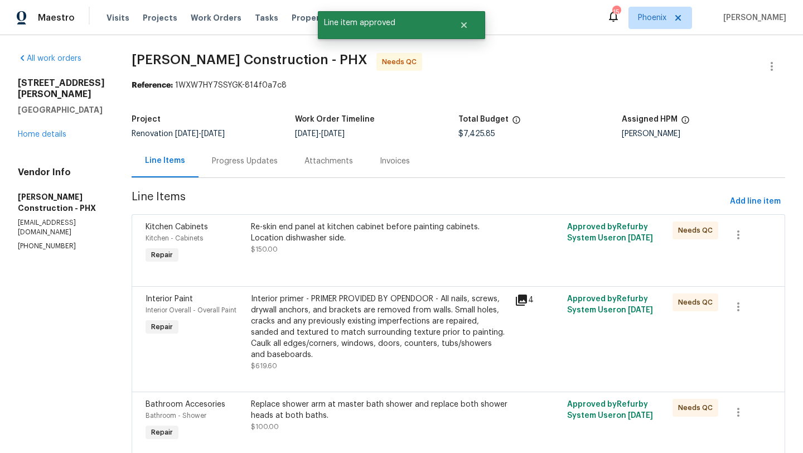
click at [324, 229] on div "Re-skin end panel at kitchen cabinet before painting cabinets. Location dishwas…" at bounding box center [379, 232] width 257 height 22
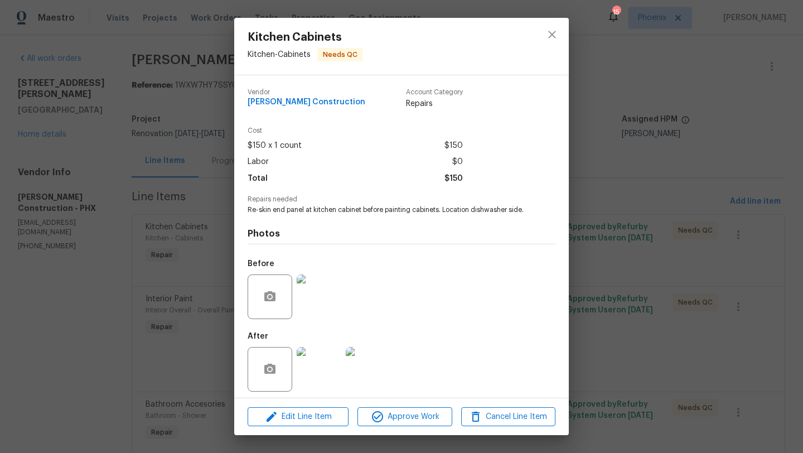
click at [323, 358] on img at bounding box center [319, 369] width 45 height 45
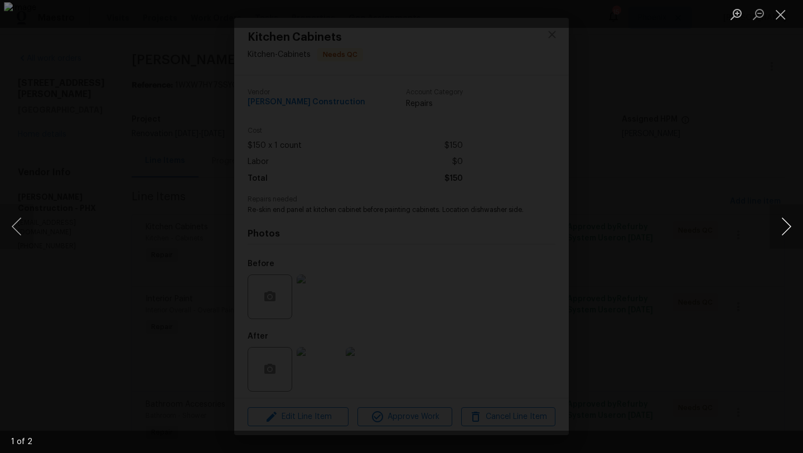
click at [787, 226] on button "Next image" at bounding box center [785, 226] width 33 height 45
click at [782, 14] on button "Close lightbox" at bounding box center [780, 14] width 22 height 20
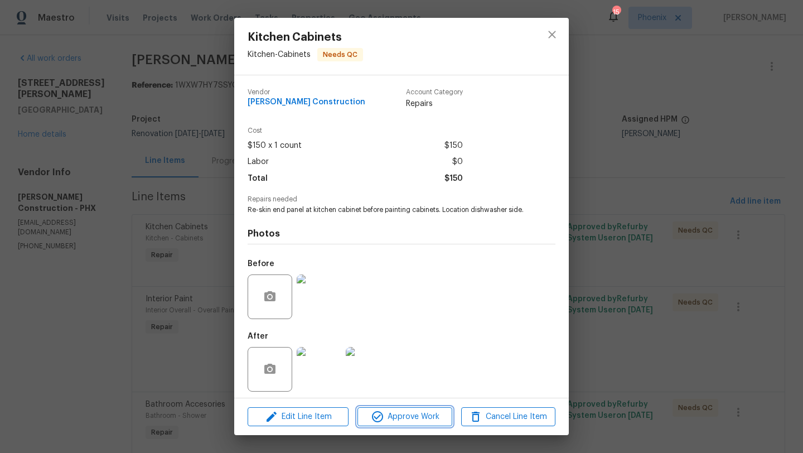
click at [423, 417] on span "Approve Work" at bounding box center [405, 417] width 88 height 14
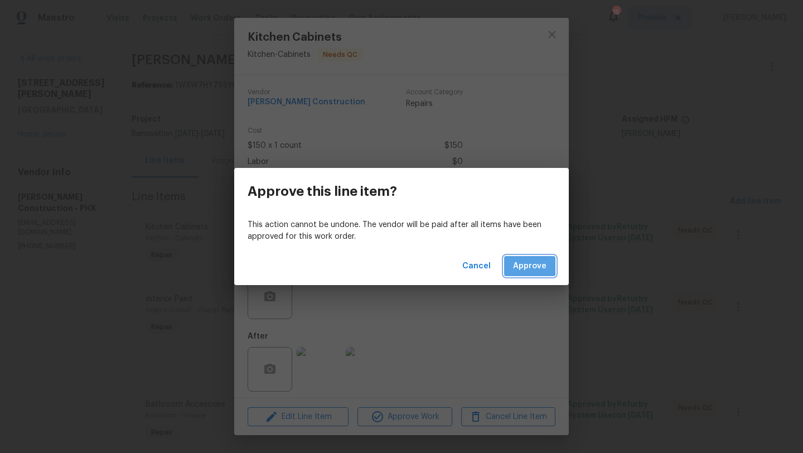
click at [510, 265] on button "Approve" at bounding box center [529, 266] width 51 height 21
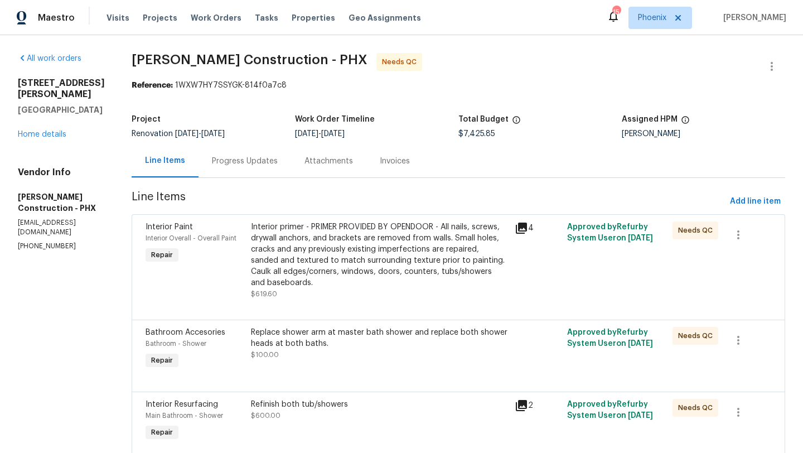
click at [339, 256] on div "Interior primer - PRIMER PROVIDED BY OPENDOOR - All nails, screws, drywall anch…" at bounding box center [379, 254] width 257 height 67
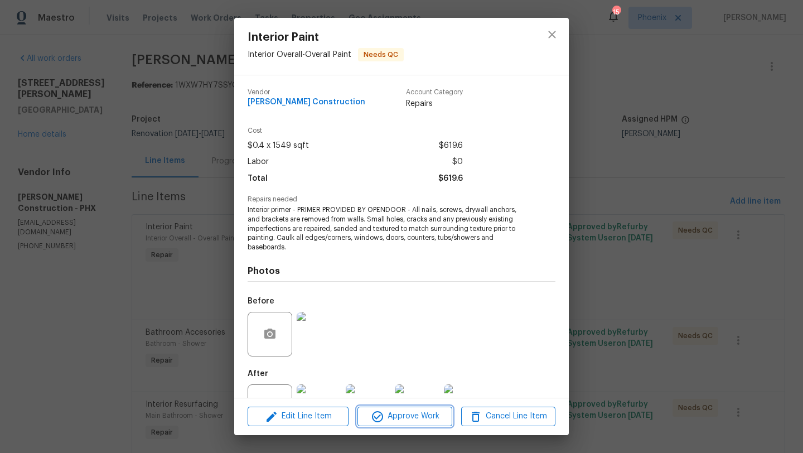
click at [410, 419] on span "Approve Work" at bounding box center [405, 416] width 88 height 14
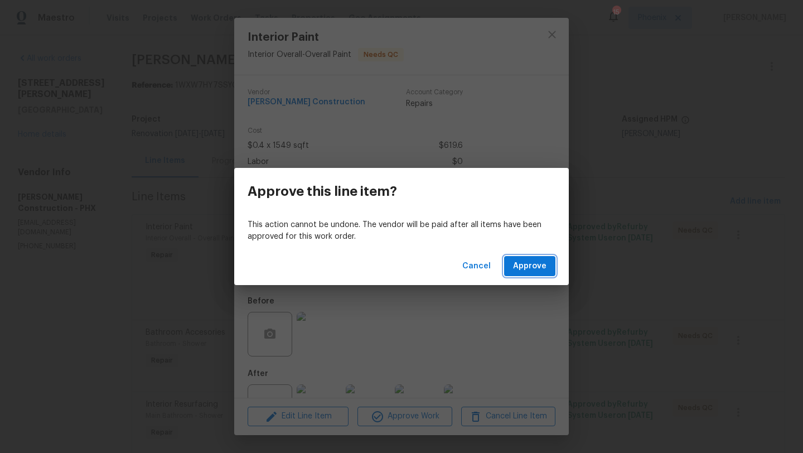
click at [525, 264] on span "Approve" at bounding box center [529, 266] width 33 height 14
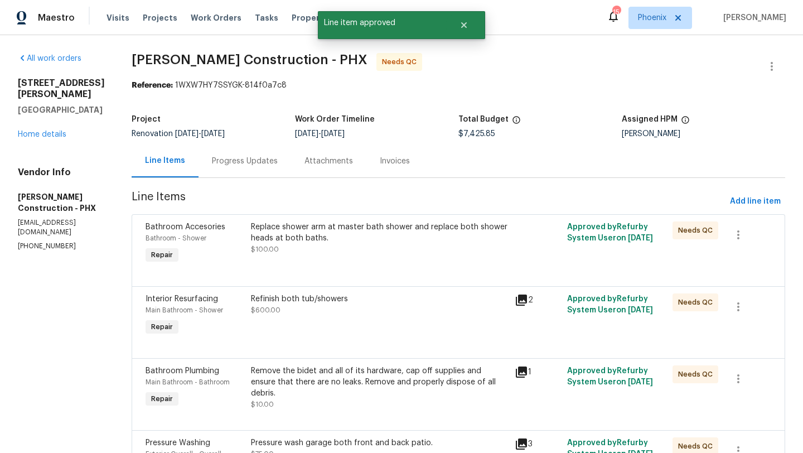
click at [347, 234] on div "Replace shower arm at master bath shower and replace both shower heads at both …" at bounding box center [379, 232] width 257 height 22
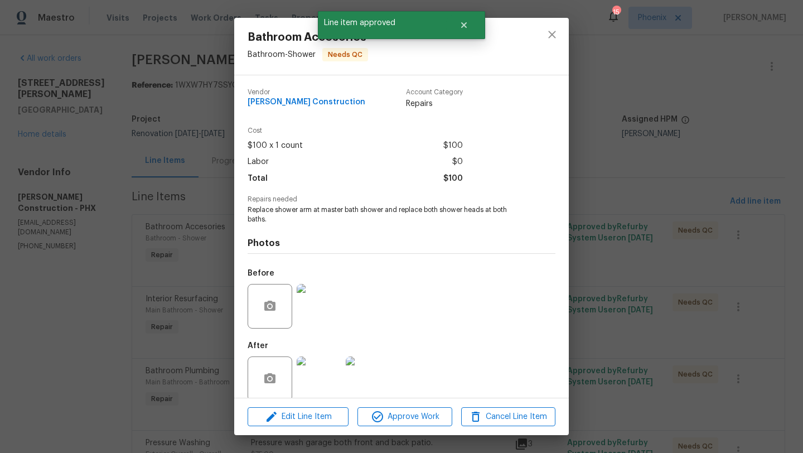
scroll to position [14, 0]
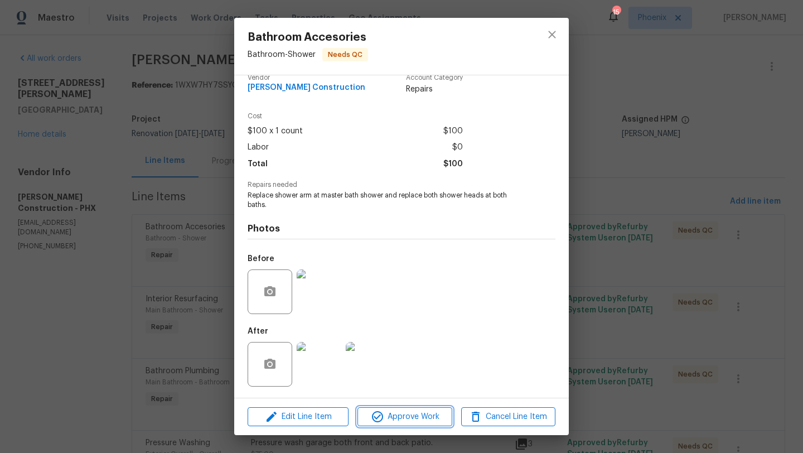
click at [417, 418] on span "Approve Work" at bounding box center [405, 417] width 88 height 14
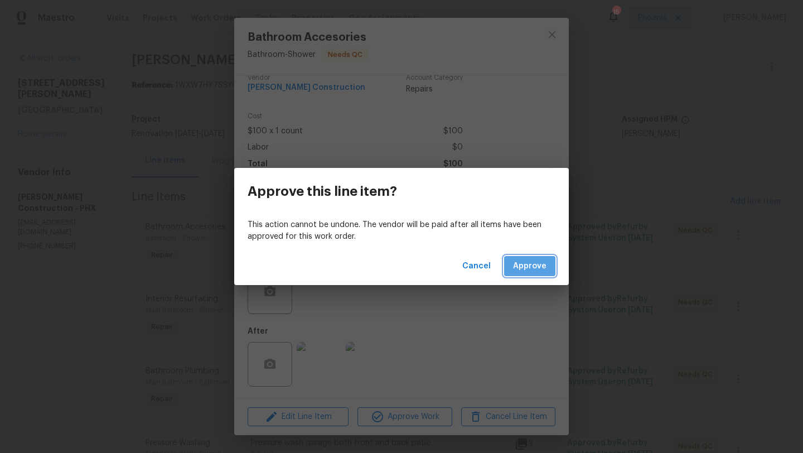
click at [537, 257] on button "Approve" at bounding box center [529, 266] width 51 height 21
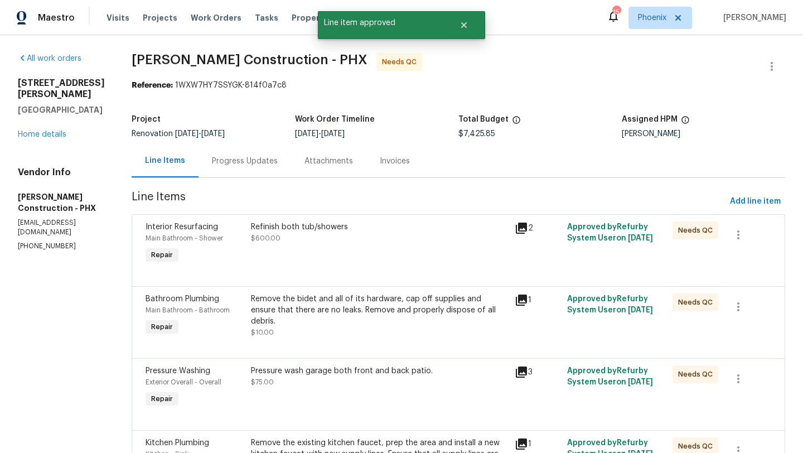
click at [357, 225] on div "Refinish both tub/showers" at bounding box center [379, 226] width 257 height 11
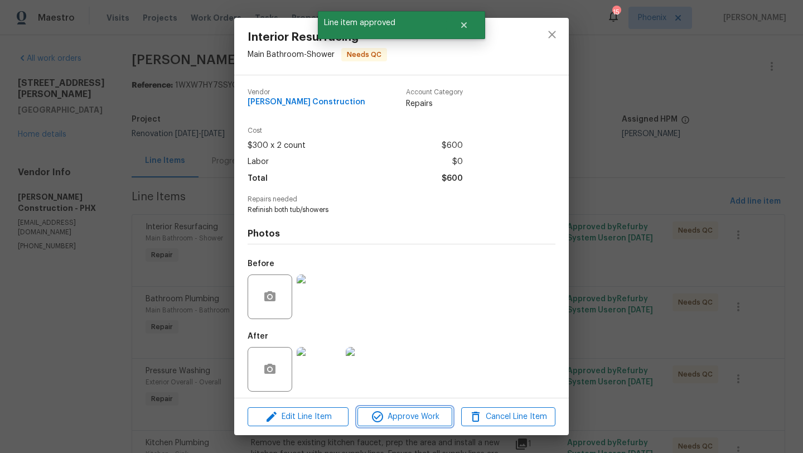
click at [414, 421] on span "Approve Work" at bounding box center [405, 417] width 88 height 14
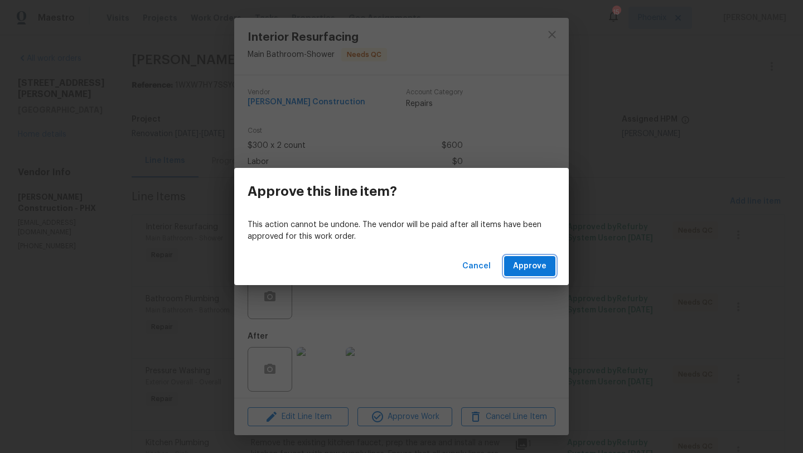
click at [530, 264] on span "Approve" at bounding box center [529, 266] width 33 height 14
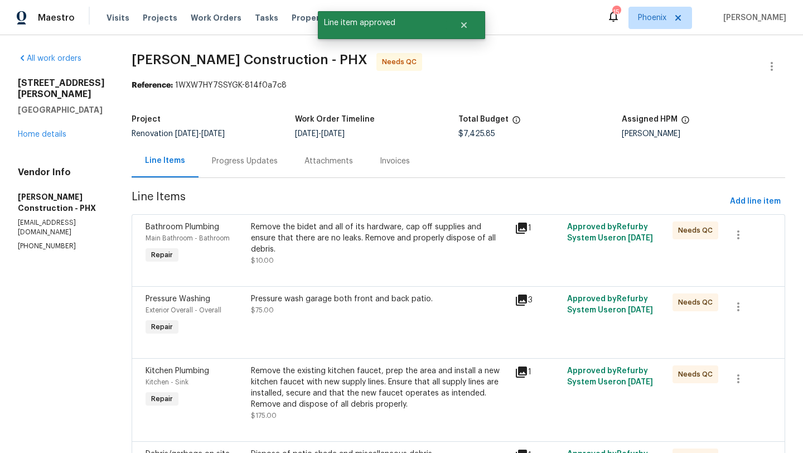
click at [360, 233] on div "Remove the bidet and all of its hardware, cap off supplies and ensure that ther…" at bounding box center [379, 237] width 257 height 33
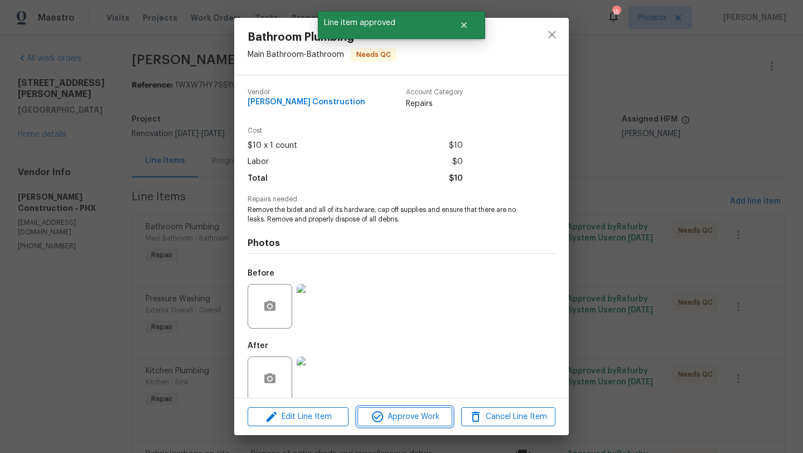
click at [408, 420] on span "Approve Work" at bounding box center [405, 417] width 88 height 14
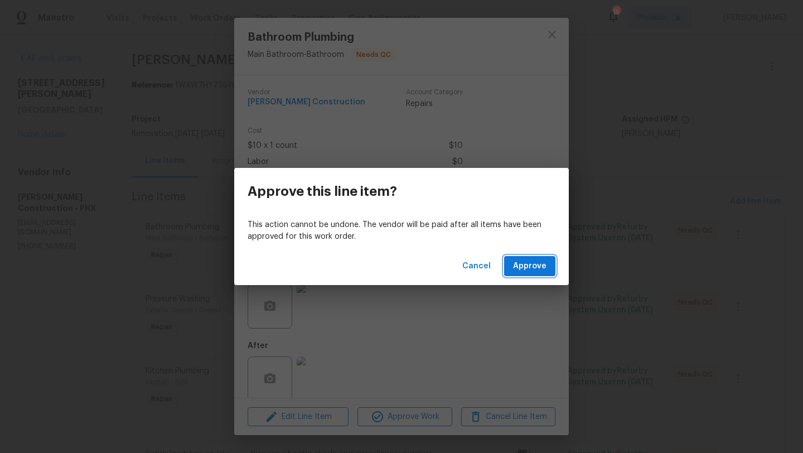
click at [520, 264] on span "Approve" at bounding box center [529, 266] width 33 height 14
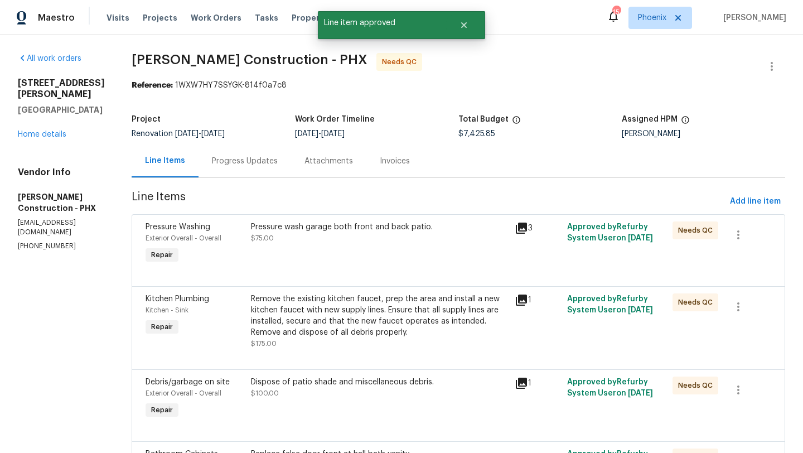
click at [360, 232] on div "Pressure wash garage both front and back patio." at bounding box center [379, 226] width 257 height 11
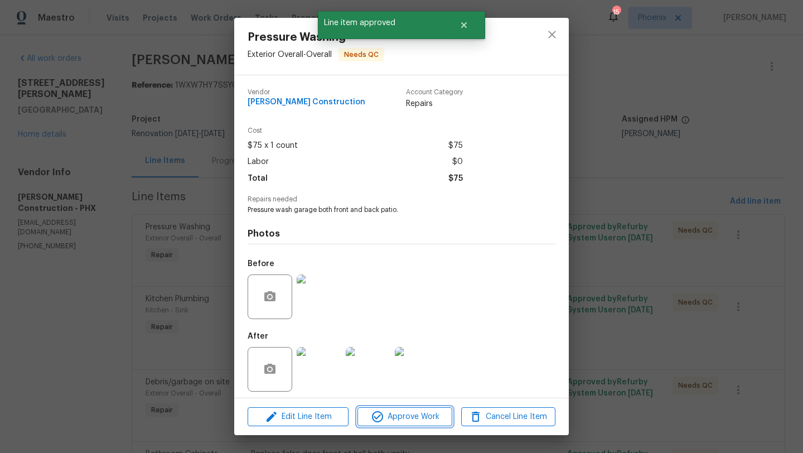
click at [412, 416] on span "Approve Work" at bounding box center [405, 417] width 88 height 14
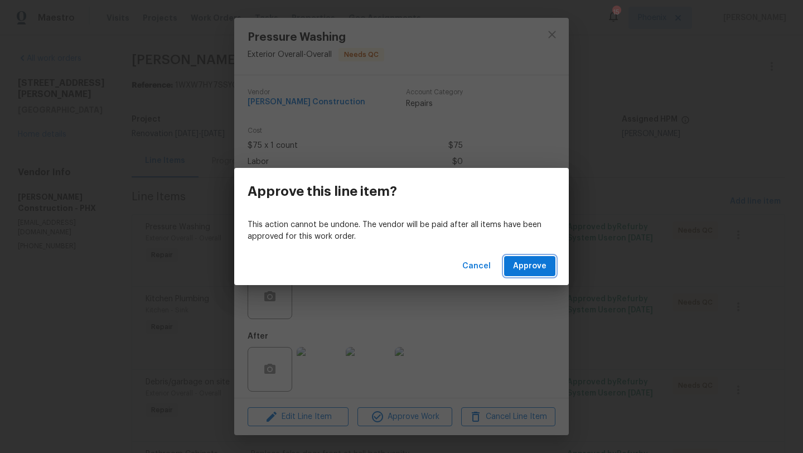
click at [532, 262] on span "Approve" at bounding box center [529, 266] width 33 height 14
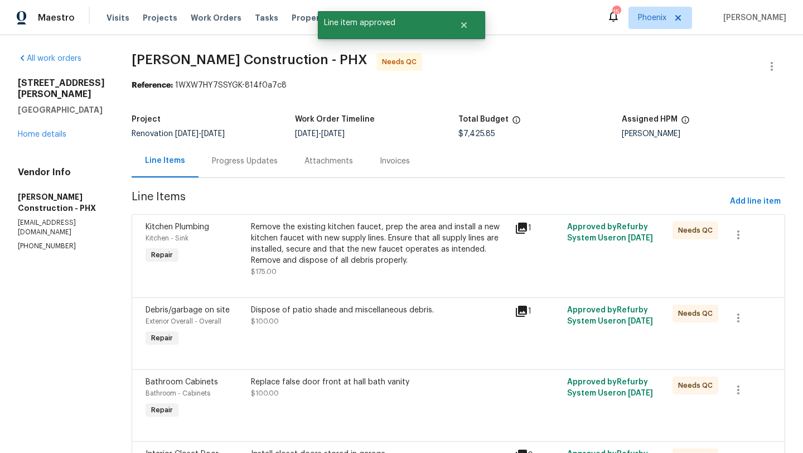
click at [360, 243] on div "Remove the existing kitchen faucet, prep the area and install a new kitchen fau…" at bounding box center [379, 243] width 257 height 45
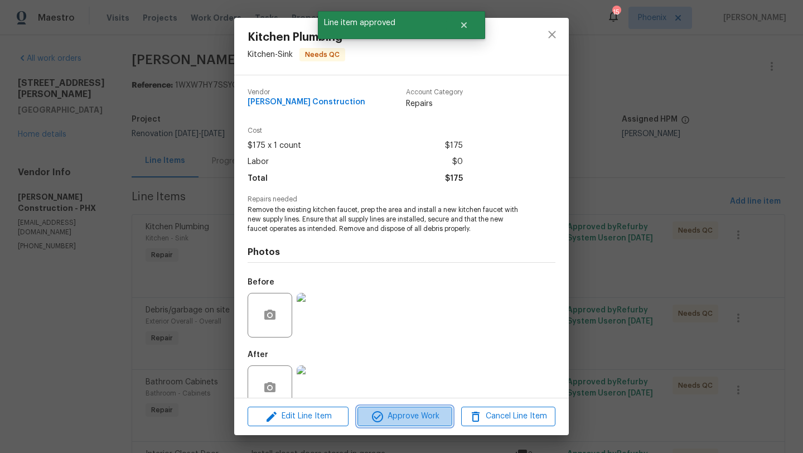
click at [411, 419] on span "Approve Work" at bounding box center [405, 416] width 88 height 14
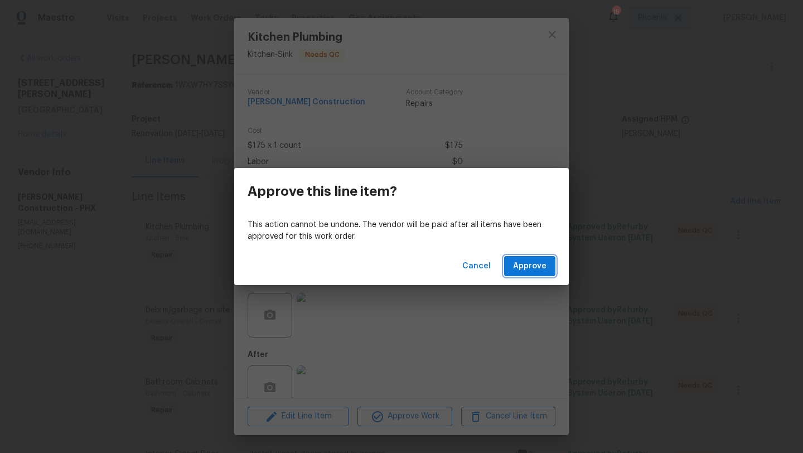
click at [528, 260] on span "Approve" at bounding box center [529, 266] width 33 height 14
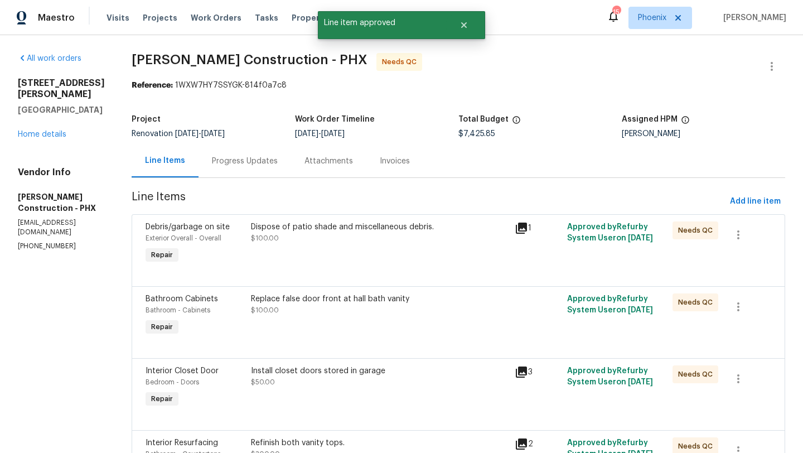
click at [322, 236] on div "Dispose of patio shade and miscellaneous debris. $100.00" at bounding box center [379, 232] width 257 height 22
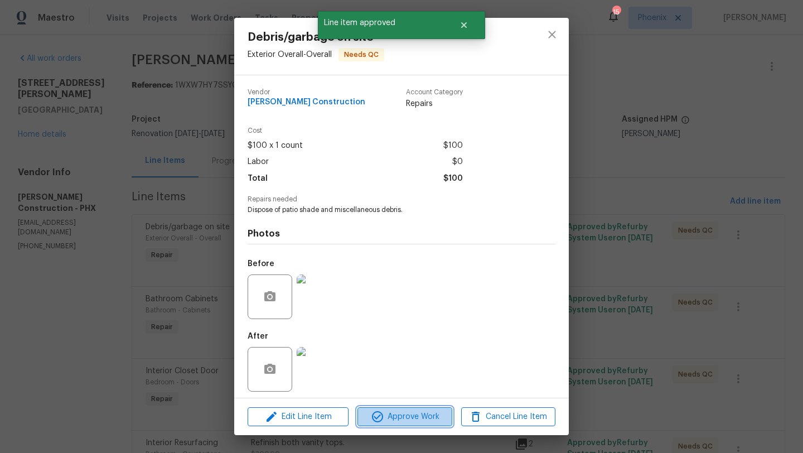
click at [395, 417] on span "Approve Work" at bounding box center [405, 417] width 88 height 14
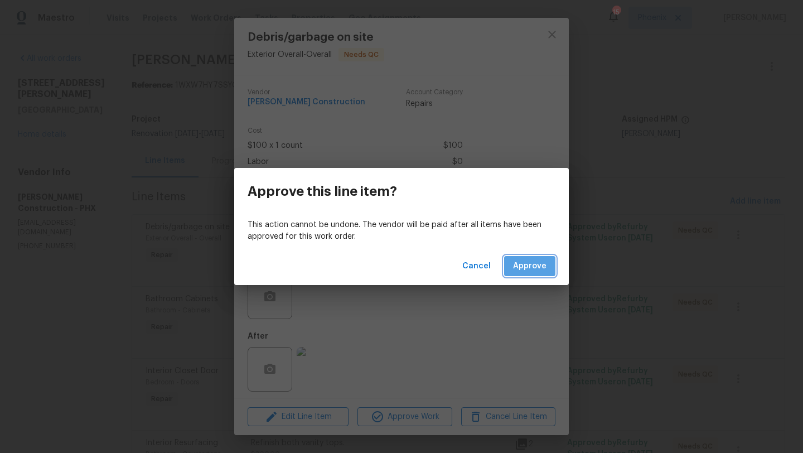
click at [535, 264] on span "Approve" at bounding box center [529, 266] width 33 height 14
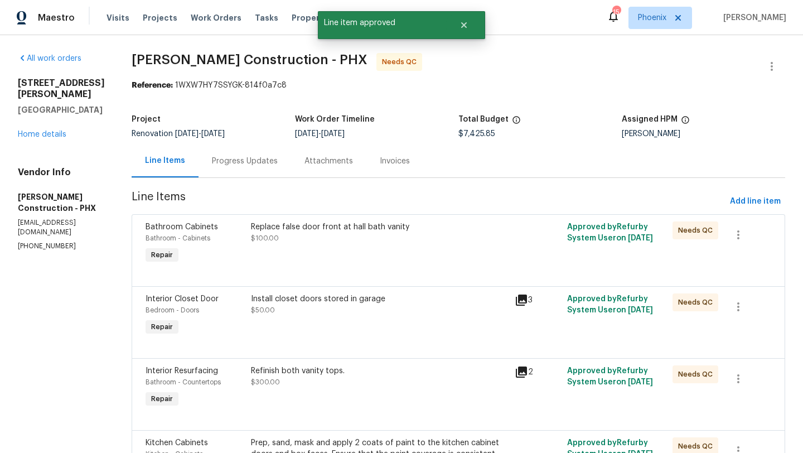
click at [330, 234] on div "Replace false door front at hall bath vanity $100.00" at bounding box center [379, 232] width 257 height 22
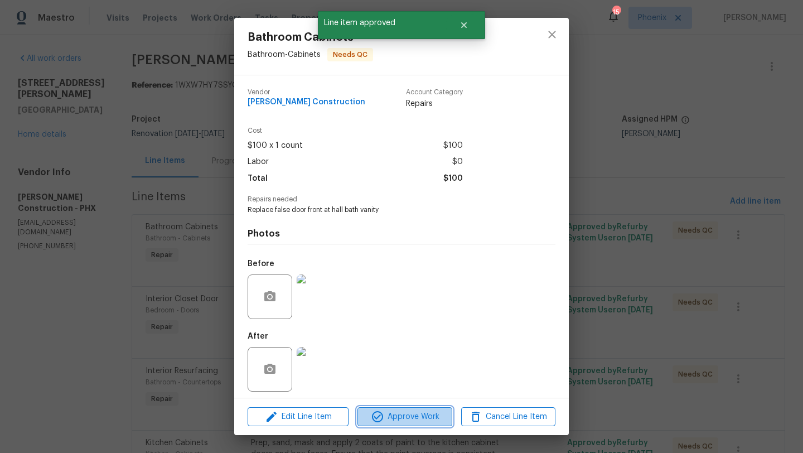
click at [391, 418] on span "Approve Work" at bounding box center [405, 417] width 88 height 14
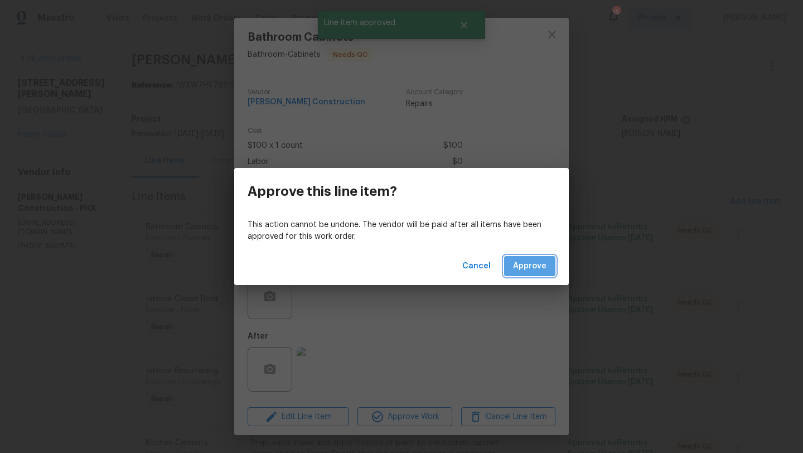
click at [545, 264] on span "Approve" at bounding box center [529, 266] width 33 height 14
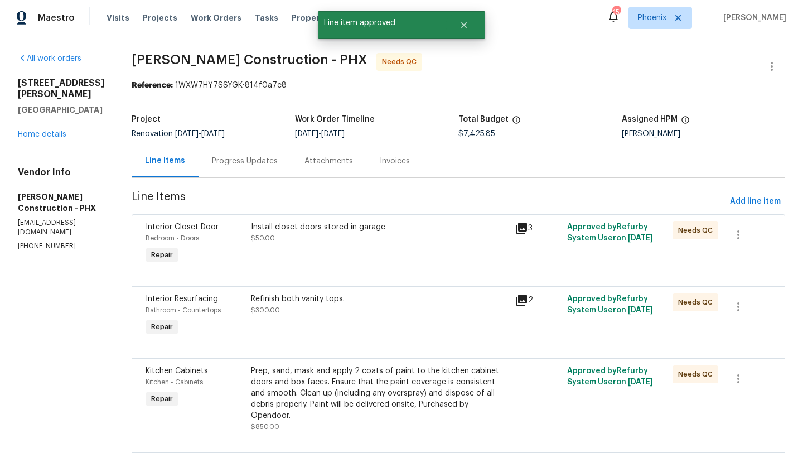
click at [337, 231] on div "Install closet doors stored in garage" at bounding box center [379, 226] width 257 height 11
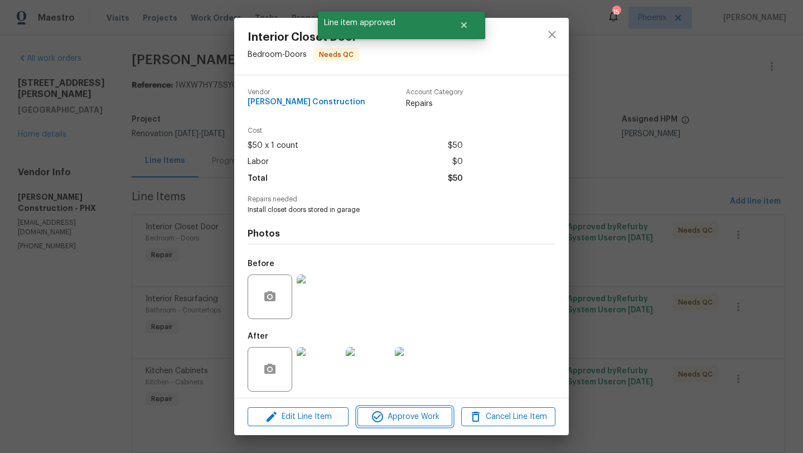
click at [419, 415] on span "Approve Work" at bounding box center [405, 417] width 88 height 14
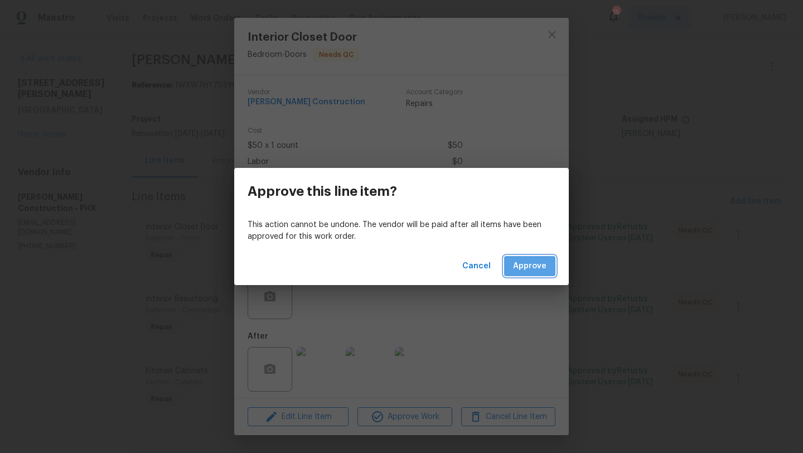
click at [537, 260] on span "Approve" at bounding box center [529, 266] width 33 height 14
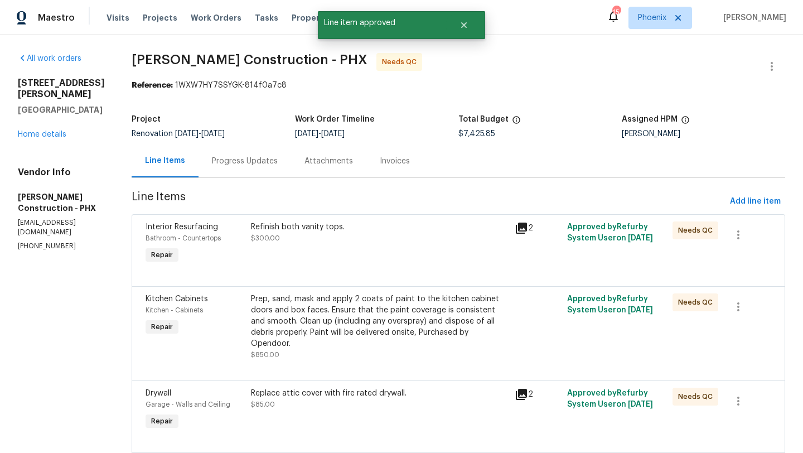
click at [319, 220] on div "Refinish both vanity tops. $300.00" at bounding box center [380, 243] width 264 height 51
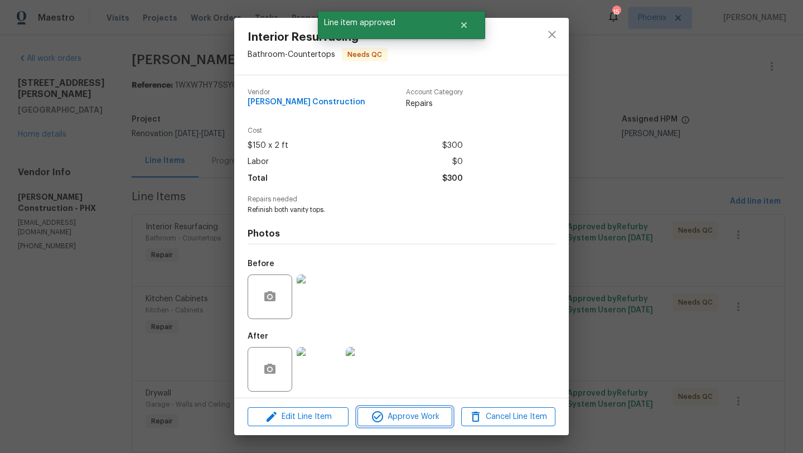
click at [409, 414] on span "Approve Work" at bounding box center [405, 417] width 88 height 14
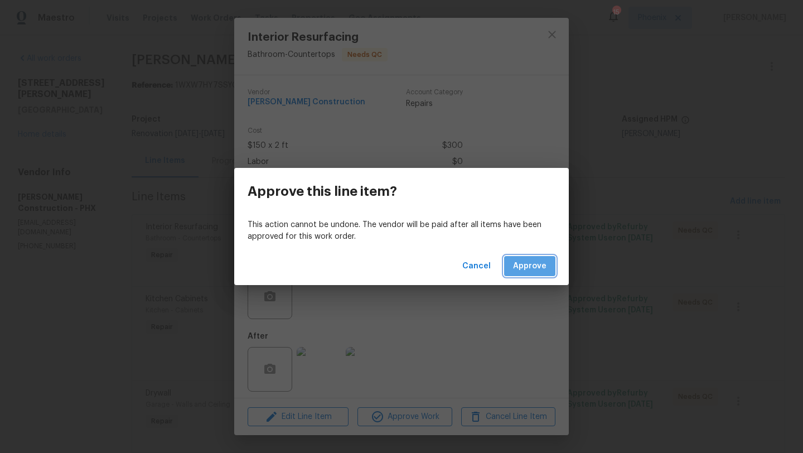
click at [533, 267] on span "Approve" at bounding box center [529, 266] width 33 height 14
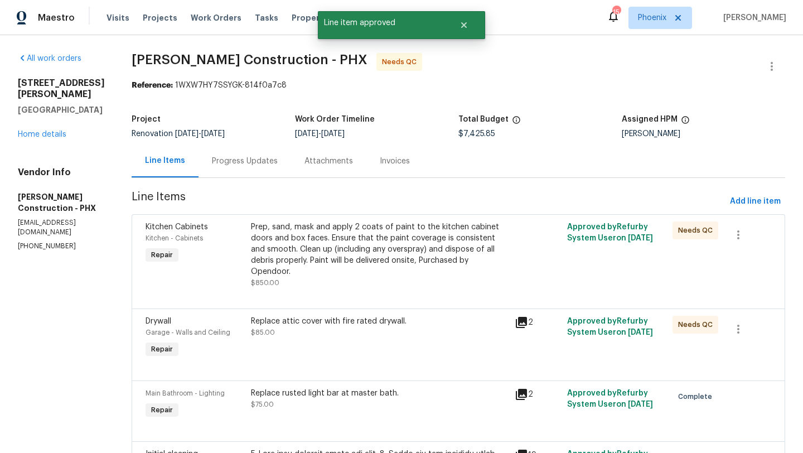
click at [362, 244] on div "Prep, sand, mask and apply 2 coats of paint to the kitchen cabinet doors and bo…" at bounding box center [379, 249] width 257 height 56
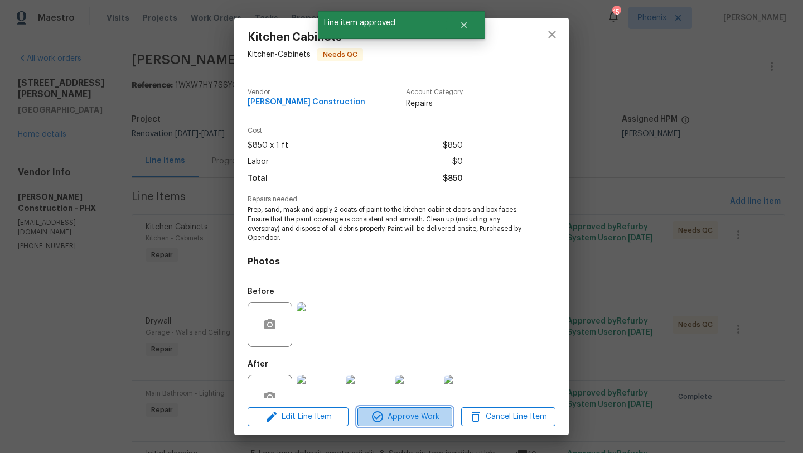
click at [408, 413] on span "Approve Work" at bounding box center [405, 417] width 88 height 14
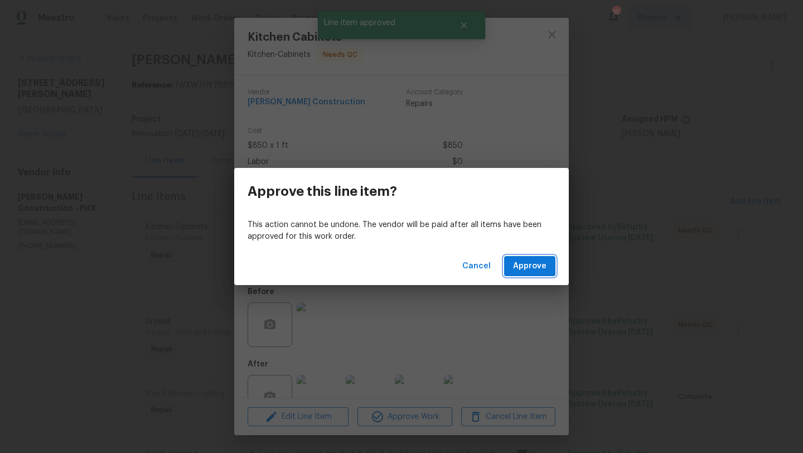
click at [539, 266] on span "Approve" at bounding box center [529, 266] width 33 height 14
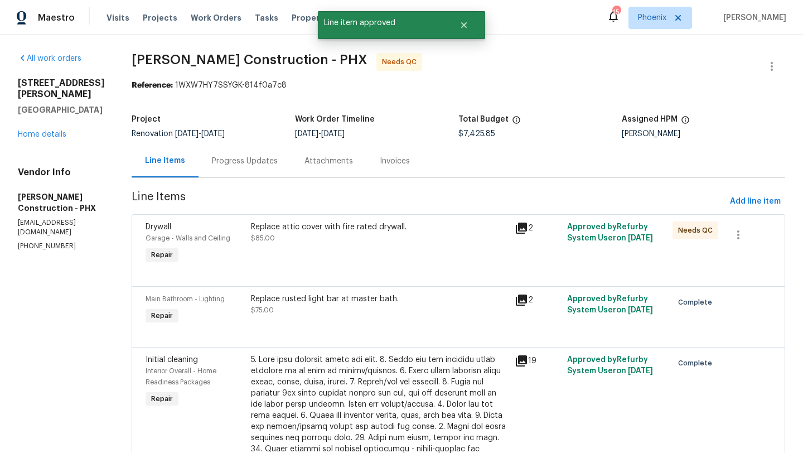
click at [382, 234] on div "Replace attic cover with fire rated drywall. $85.00" at bounding box center [379, 232] width 257 height 22
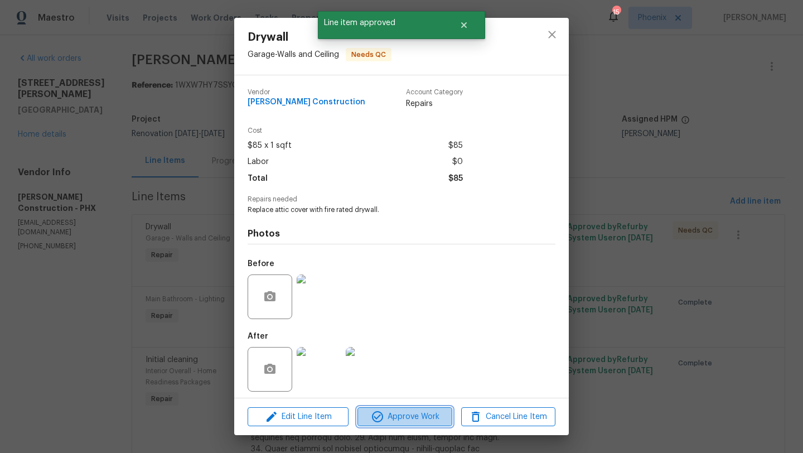
click at [431, 411] on span "Approve Work" at bounding box center [405, 417] width 88 height 14
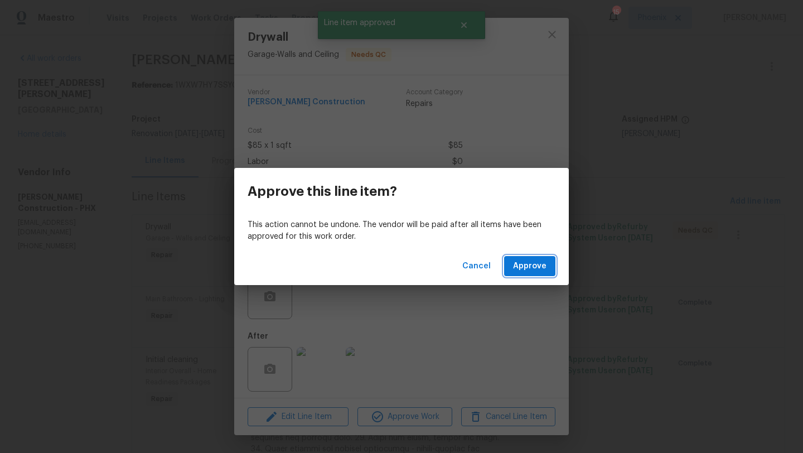
click at [531, 265] on span "Approve" at bounding box center [529, 266] width 33 height 14
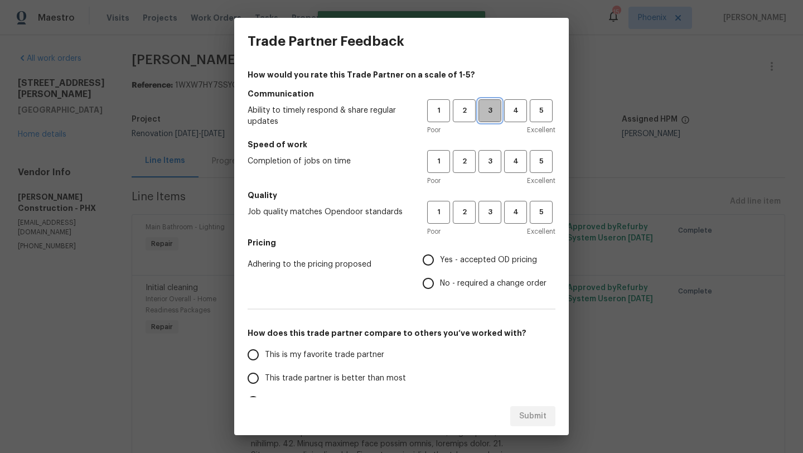
click at [489, 105] on span "3" at bounding box center [489, 110] width 21 height 13
click at [490, 158] on span "3" at bounding box center [489, 161] width 21 height 13
click at [493, 211] on span "3" at bounding box center [489, 212] width 21 height 13
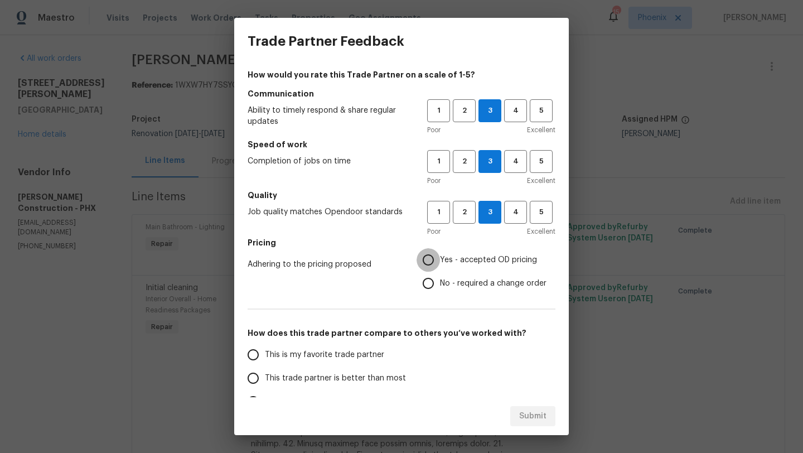
click at [427, 258] on input "Yes - accepted OD pricing" at bounding box center [427, 259] width 23 height 23
radio input "true"
click at [249, 372] on input "This trade partner is better than most" at bounding box center [252, 377] width 23 height 23
click at [533, 410] on span "Submit" at bounding box center [532, 416] width 27 height 14
radio input "true"
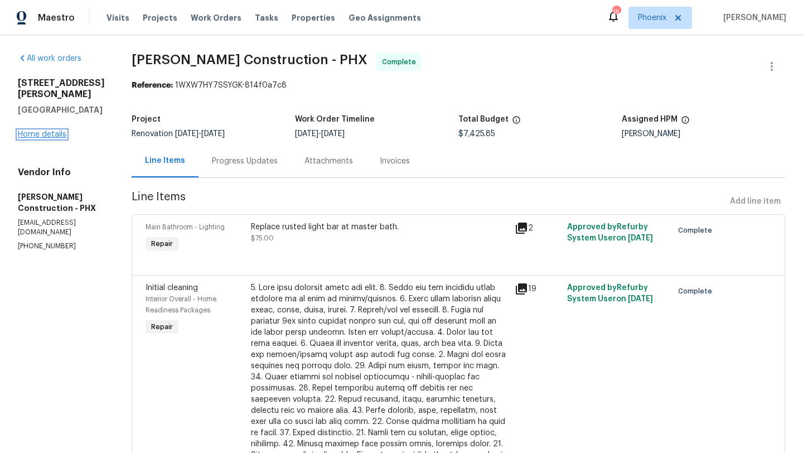
click at [49, 134] on link "Home details" at bounding box center [42, 134] width 48 height 8
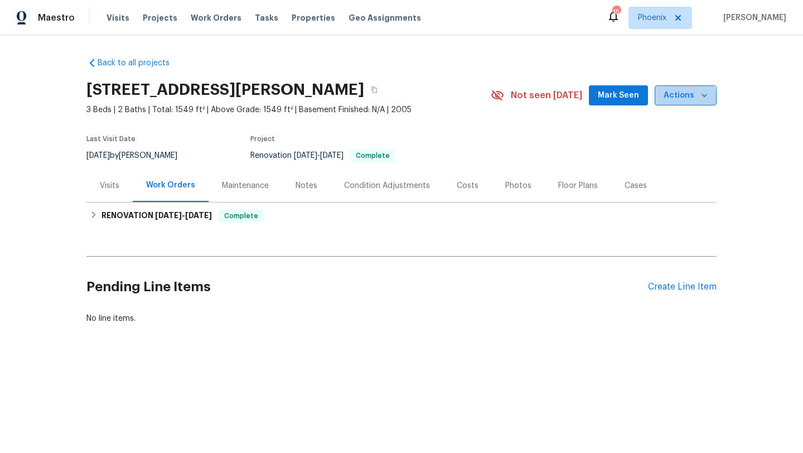
click at [668, 100] on span "Actions" at bounding box center [685, 96] width 44 height 14
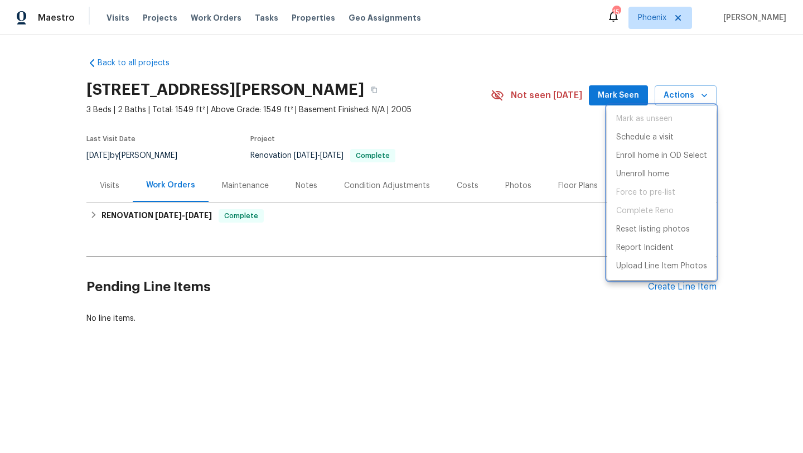
click at [566, 282] on div at bounding box center [401, 226] width 803 height 453
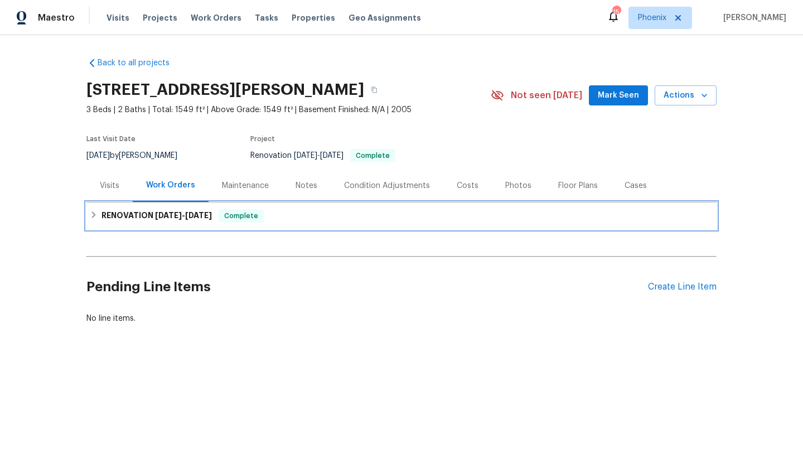
click at [98, 212] on div "RENOVATION [DATE] - [DATE] Complete" at bounding box center [401, 215] width 623 height 13
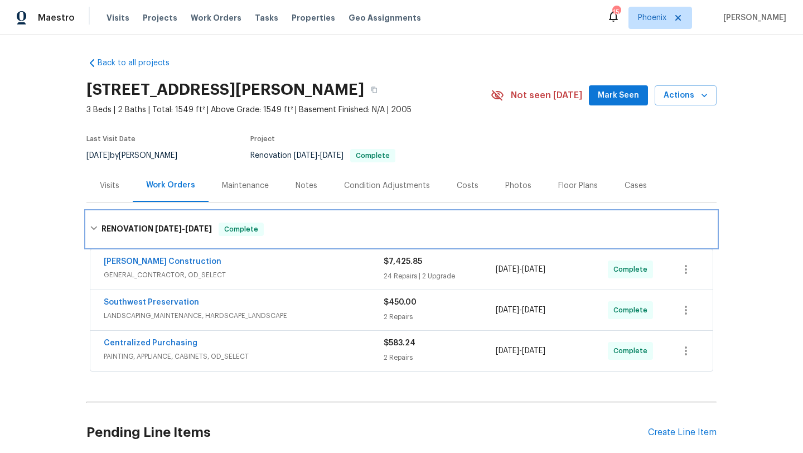
click at [92, 226] on icon at bounding box center [94, 228] width 8 height 8
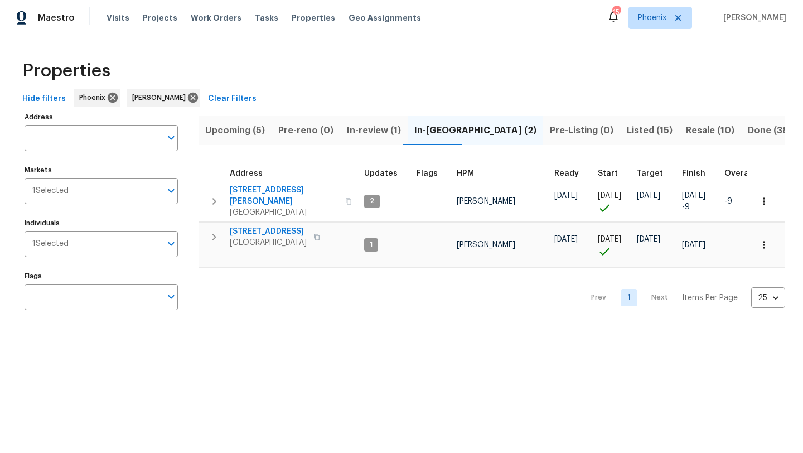
click at [686, 129] on span "Resale (10)" at bounding box center [710, 131] width 48 height 16
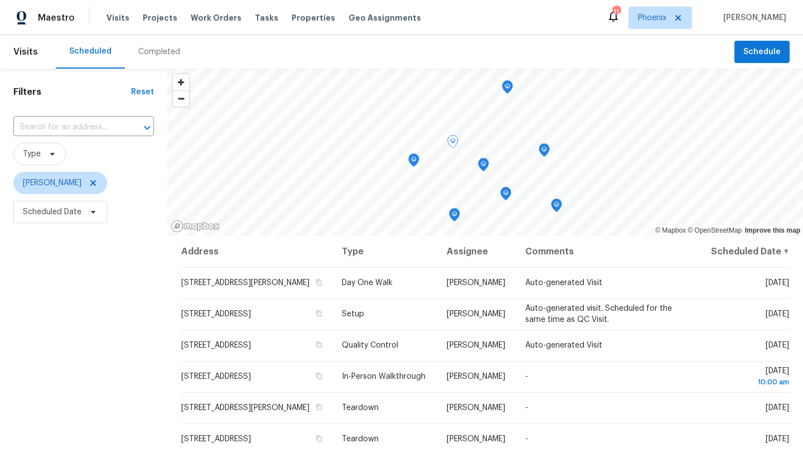
scroll to position [40, 0]
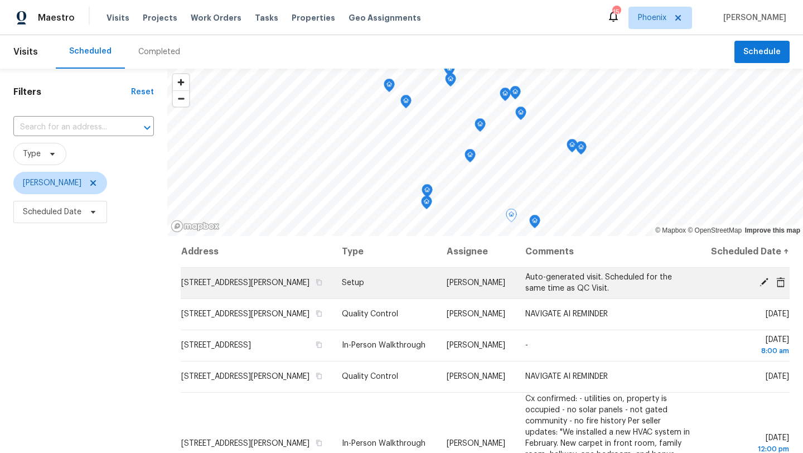
click at [764, 287] on icon at bounding box center [763, 282] width 9 height 9
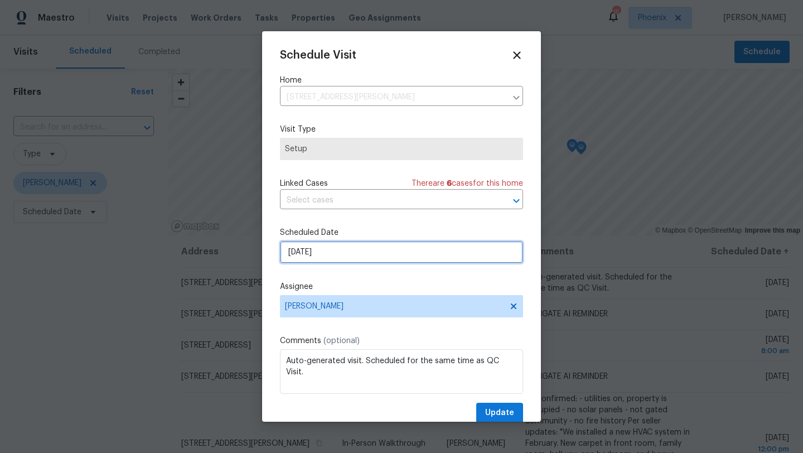
click at [343, 253] on input "[DATE]" at bounding box center [401, 252] width 243 height 22
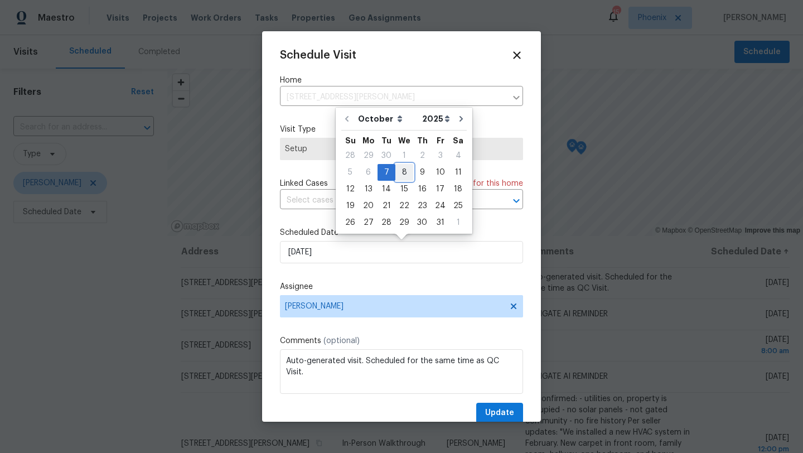
click at [404, 170] on div "8" at bounding box center [404, 172] width 18 height 16
type input "[DATE]"
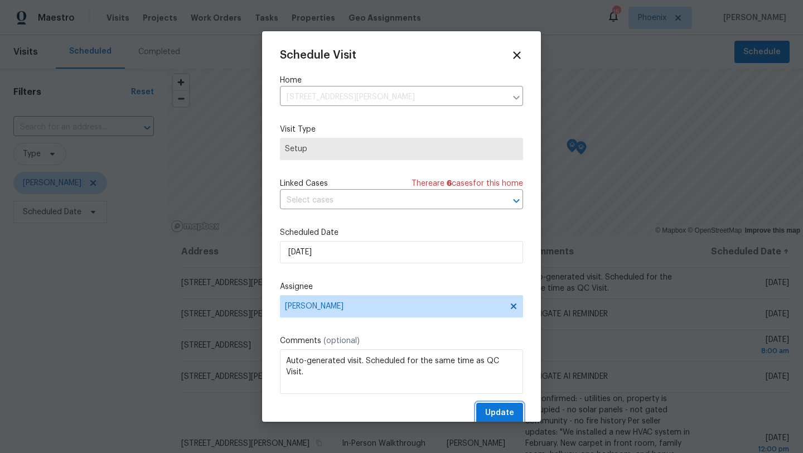
click at [500, 409] on span "Update" at bounding box center [499, 413] width 29 height 14
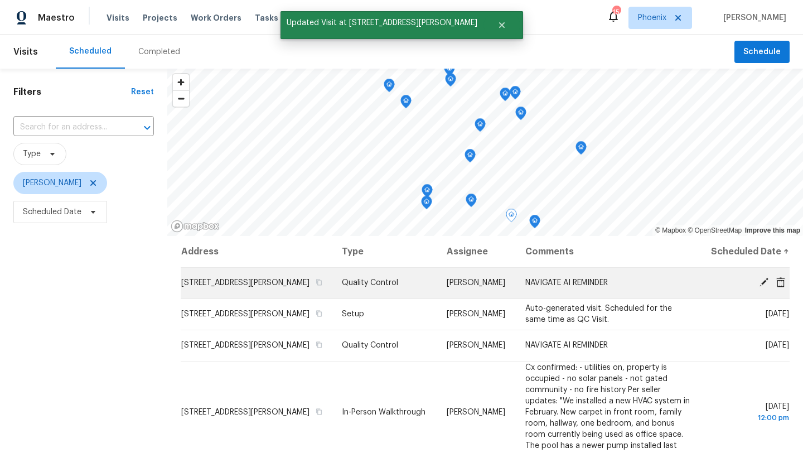
click at [762, 287] on icon at bounding box center [763, 282] width 9 height 9
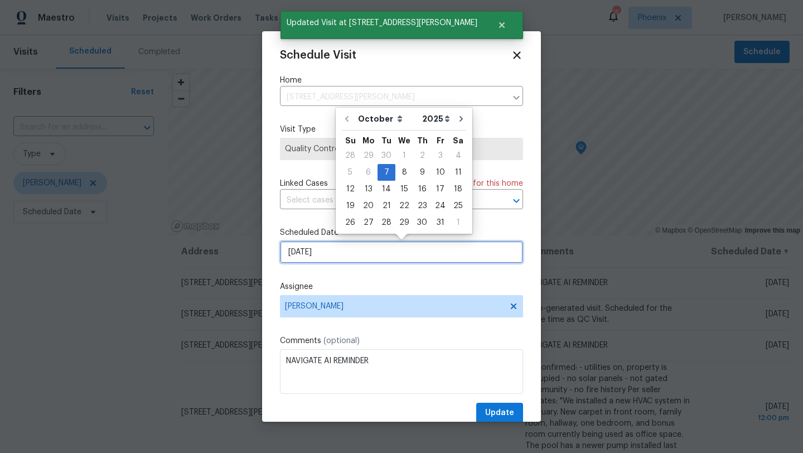
click at [391, 255] on input "[DATE]" at bounding box center [401, 252] width 243 height 22
click at [405, 172] on div "8" at bounding box center [404, 172] width 18 height 16
type input "[DATE]"
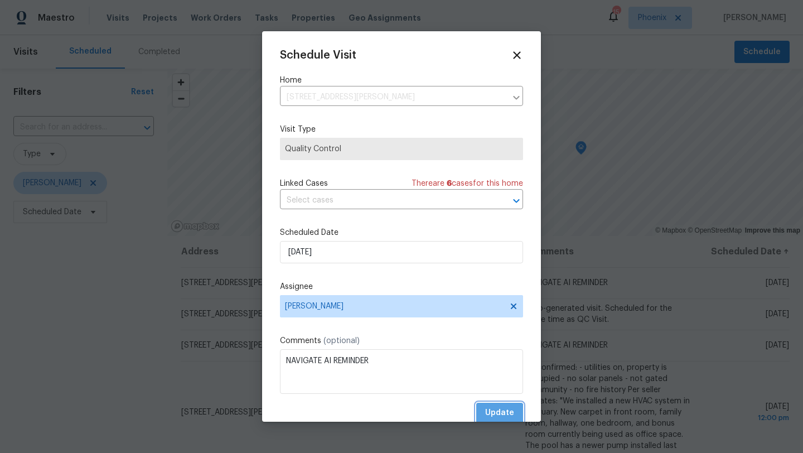
click at [498, 413] on span "Update" at bounding box center [499, 413] width 29 height 14
